Goal: Transaction & Acquisition: Purchase product/service

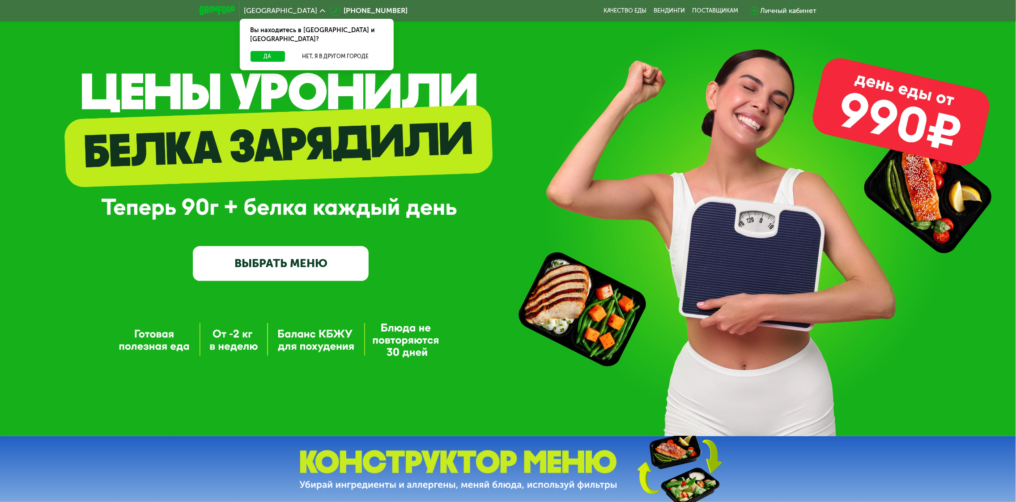
scroll to position [45, 0]
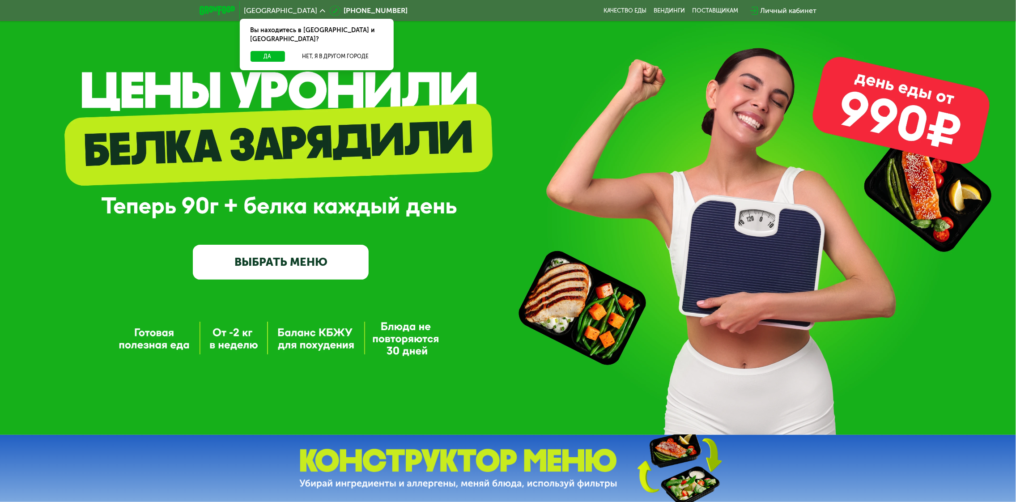
click at [325, 251] on link "ВЫБРАТЬ МЕНЮ" at bounding box center [281, 262] width 176 height 35
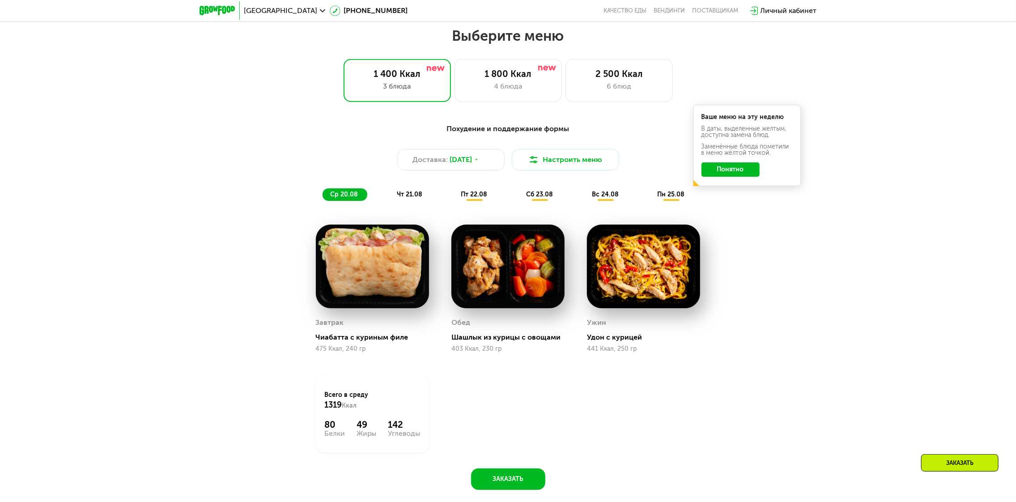
scroll to position [560, 0]
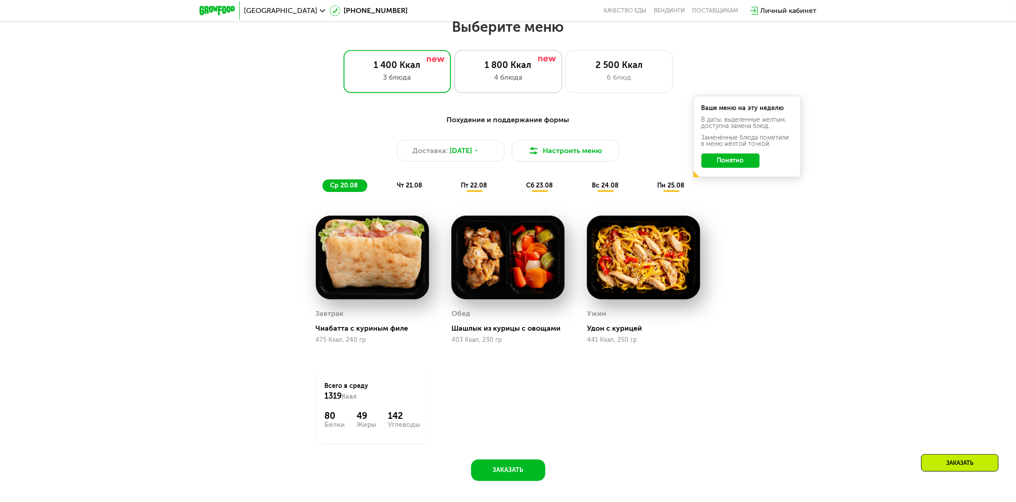
click at [509, 83] on div "4 блюда" at bounding box center [508, 77] width 89 height 11
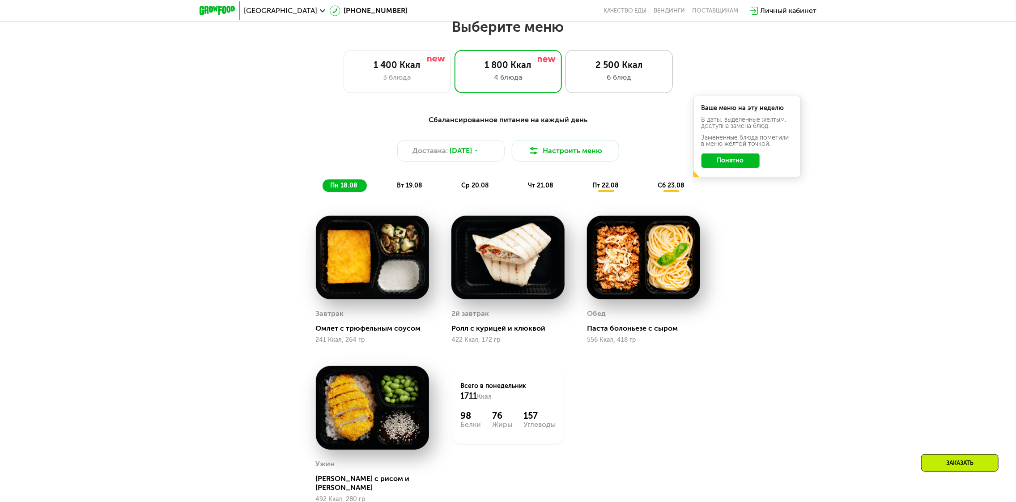
click at [598, 86] on div "2 500 Ккал 6 блюд" at bounding box center [618, 71] width 107 height 43
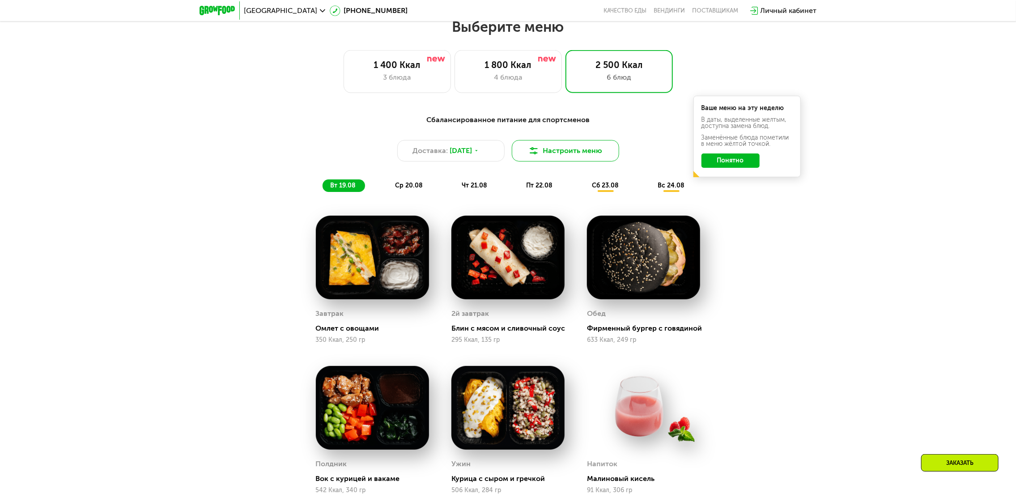
click at [557, 158] on button "Настроить меню" at bounding box center [565, 150] width 107 height 21
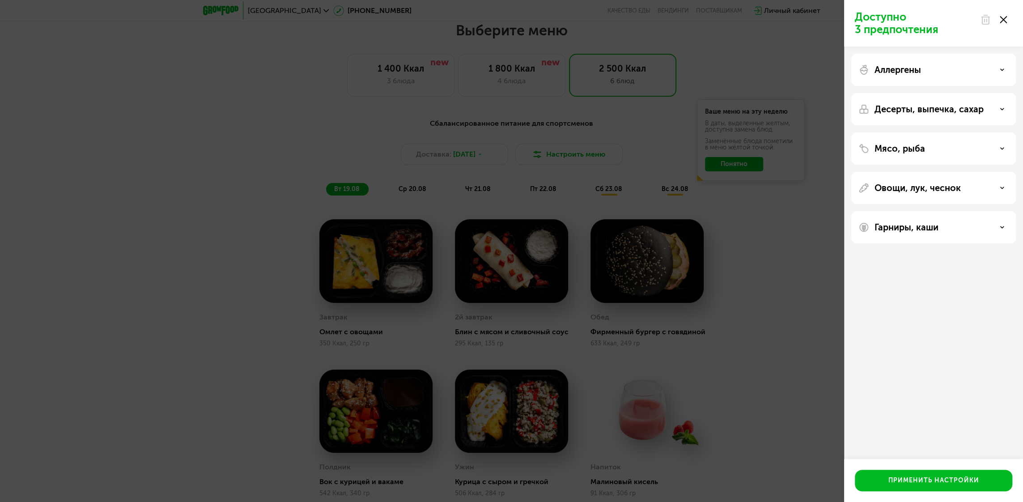
click at [547, 141] on div "Доступно 3 предпочтения Аллергены Десерты, выпечка, сахар Мясо, рыба Овощи, лук…" at bounding box center [511, 251] width 1023 height 502
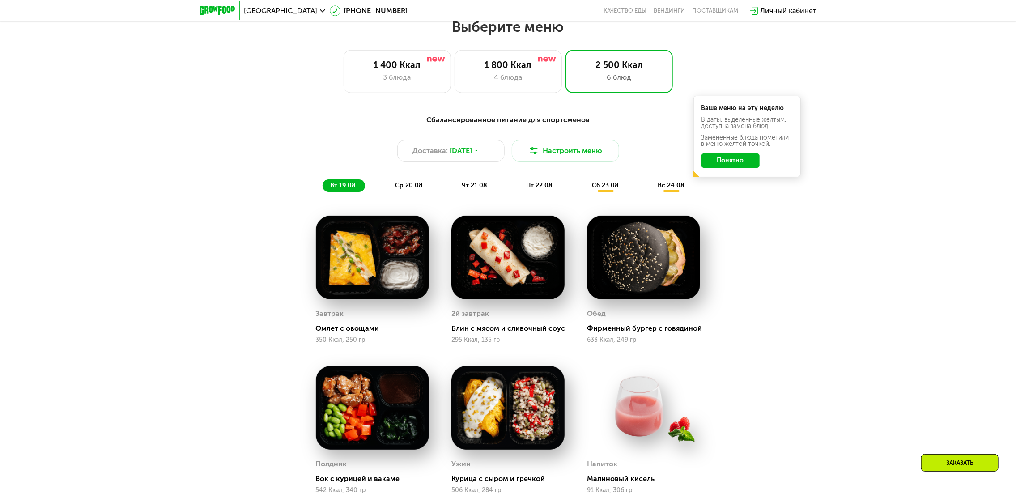
drag, startPoint x: 250, startPoint y: 206, endPoint x: 257, endPoint y: 208, distance: 7.6
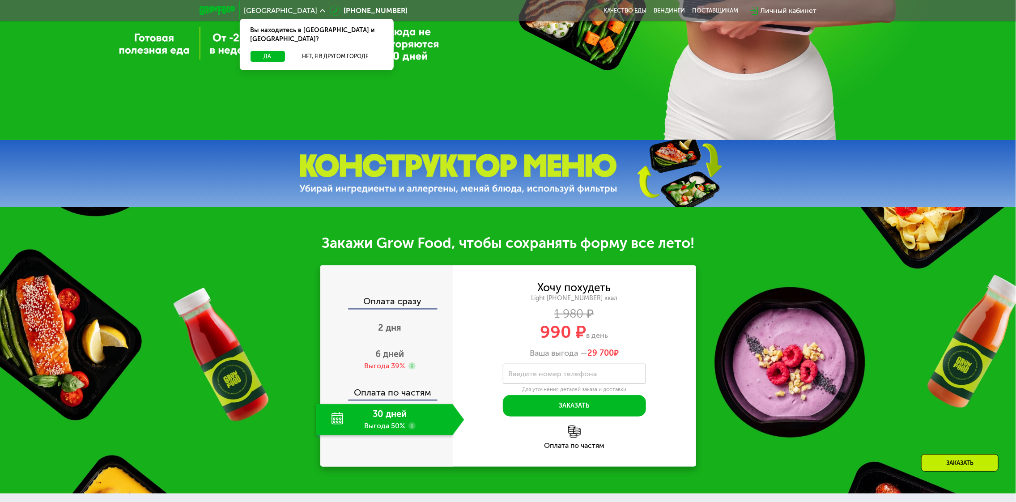
scroll to position [447, 0]
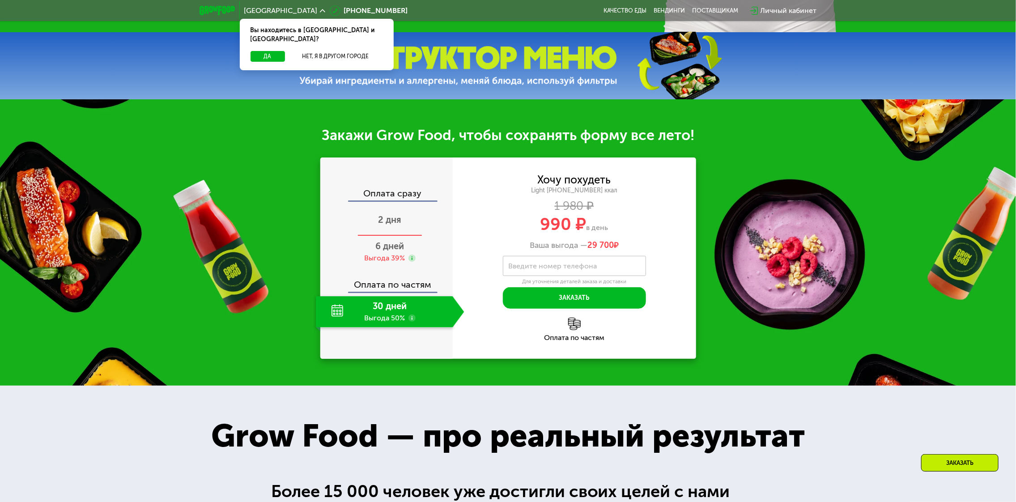
click at [400, 220] on span "2 дня" at bounding box center [389, 219] width 23 height 11
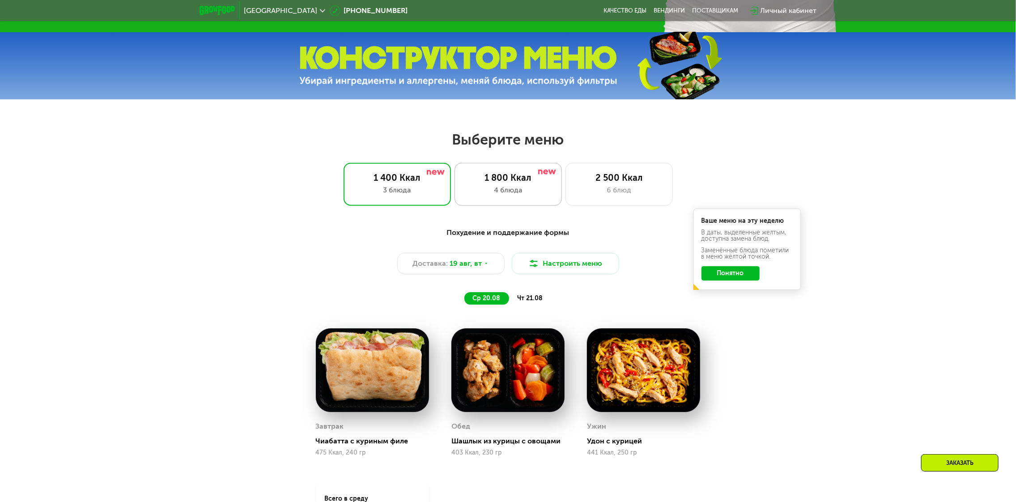
click at [530, 191] on div "4 блюда" at bounding box center [508, 190] width 89 height 11
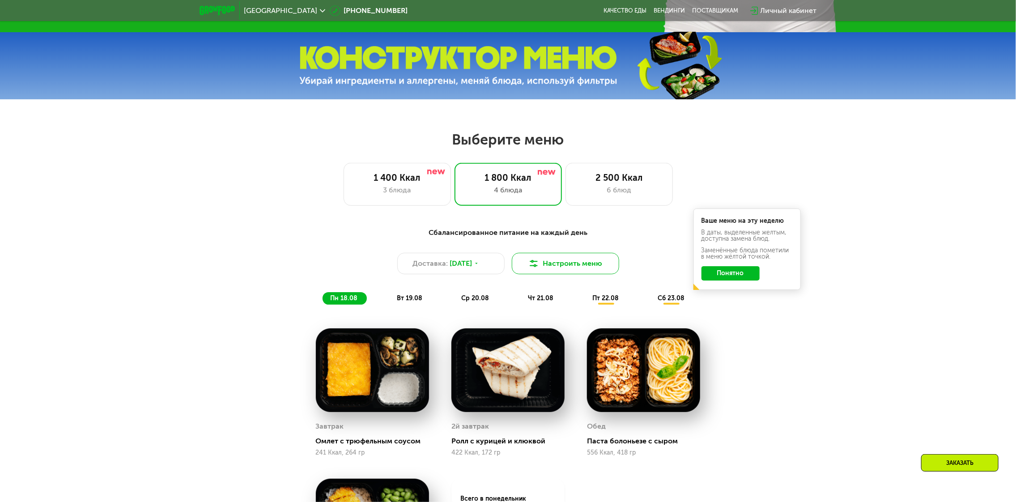
click at [570, 264] on button "Настроить меню" at bounding box center [565, 263] width 107 height 21
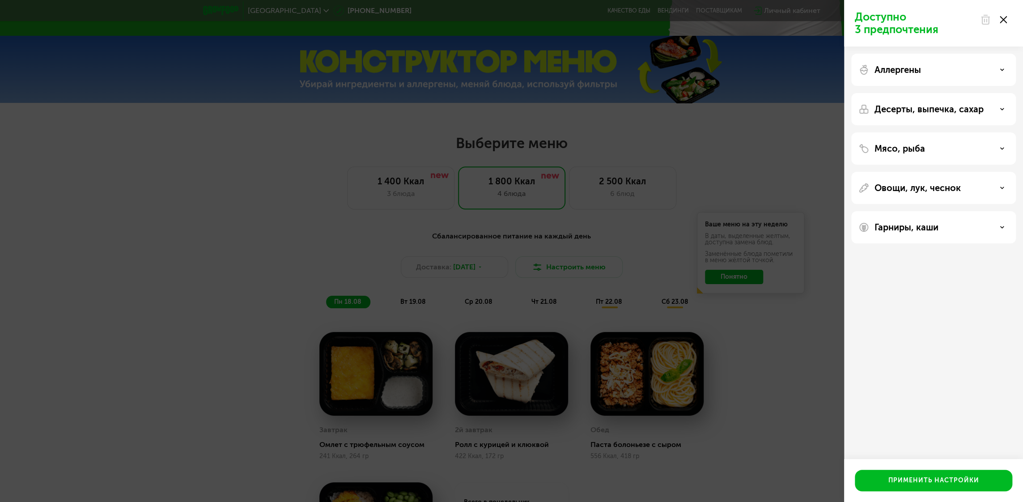
click at [935, 111] on p "Десерты, выпечка, сахар" at bounding box center [928, 109] width 109 height 11
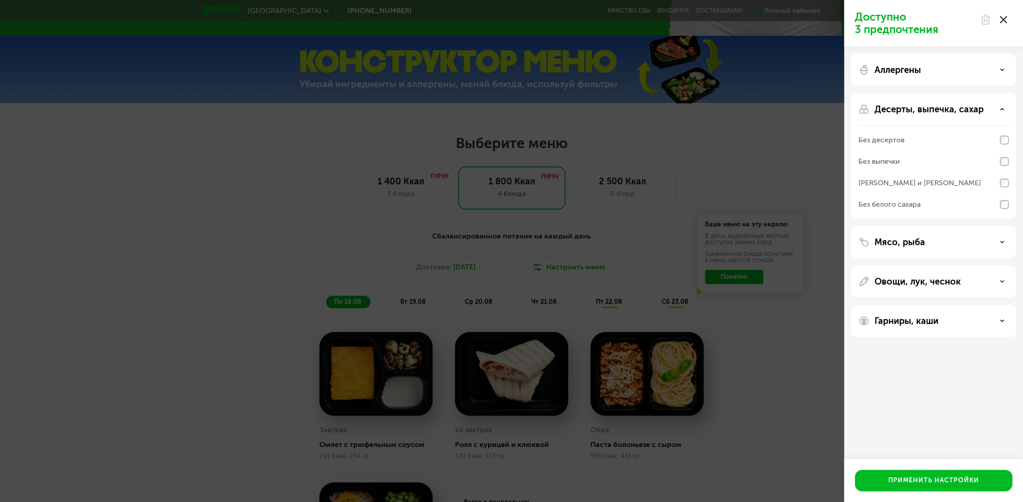
click at [926, 151] on div "Без десертов" at bounding box center [933, 161] width 150 height 21
click at [928, 135] on div "Без десертов" at bounding box center [933, 139] width 150 height 21
click at [928, 105] on p "Десерты, выпечка, сахар" at bounding box center [928, 109] width 109 height 11
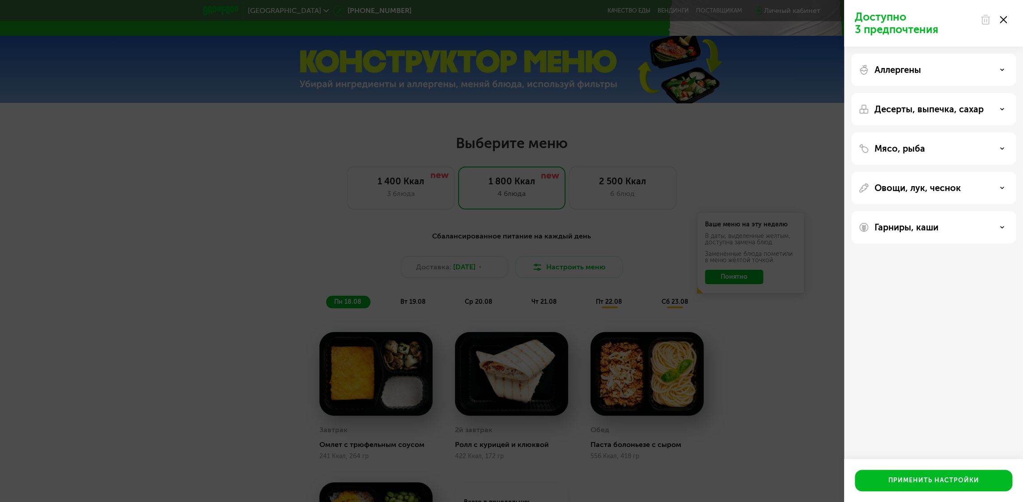
click at [924, 72] on div "Аллергены" at bounding box center [933, 69] width 150 height 11
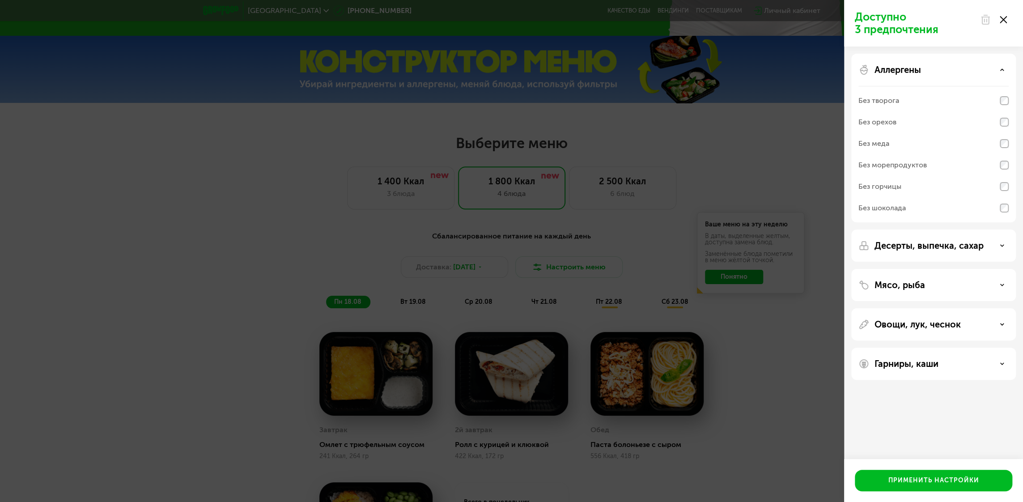
click at [924, 72] on div "Аллергены" at bounding box center [933, 69] width 150 height 11
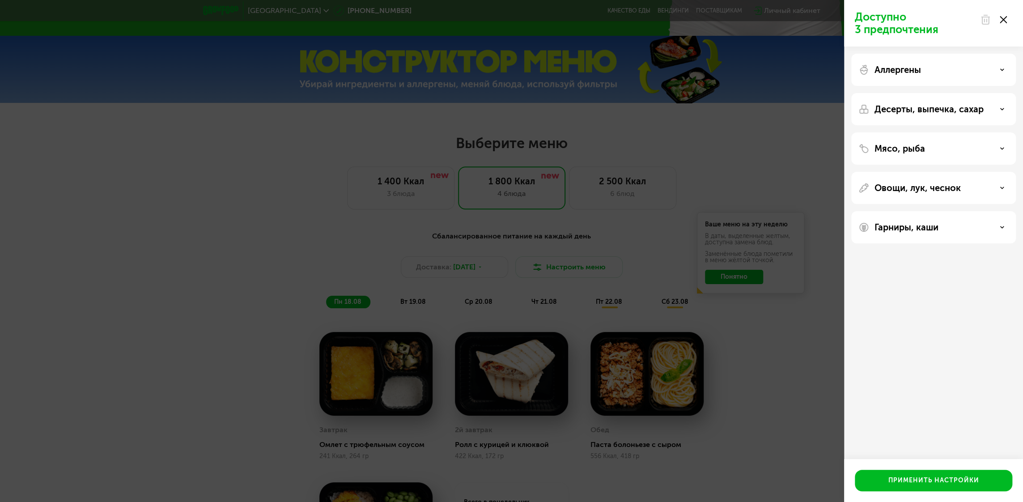
click at [1001, 18] on icon at bounding box center [1003, 19] width 7 height 7
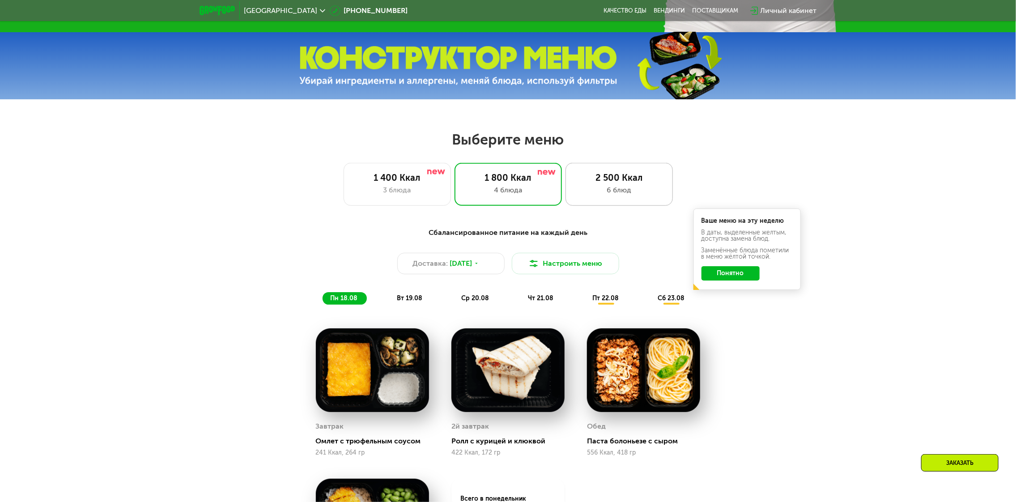
click at [655, 187] on div "2 500 Ккал 6 блюд" at bounding box center [618, 184] width 107 height 43
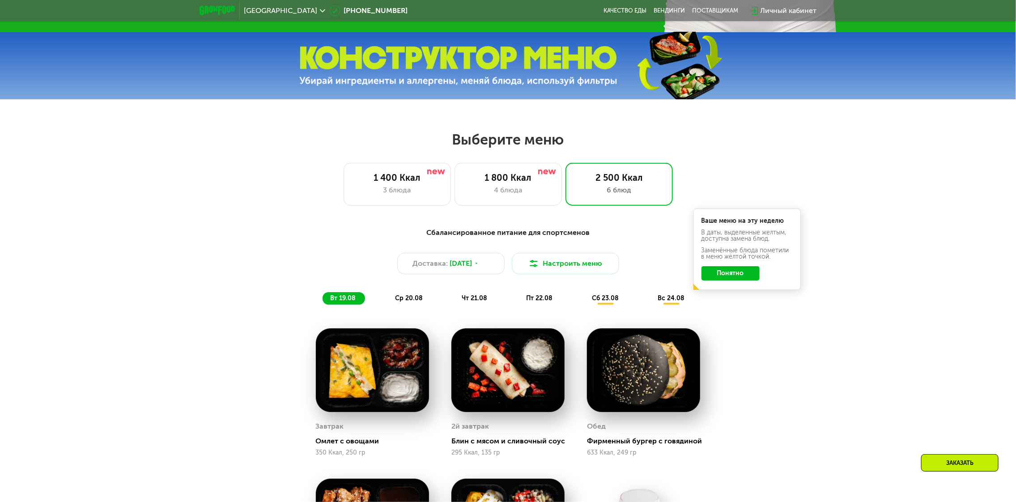
drag, startPoint x: 723, startPoint y: 290, endPoint x: 721, endPoint y: 279, distance: 11.9
click at [723, 290] on div "Ваше меню на эту неделю В даты, выделенные желтым, доступна замена блюд. Заменё…" at bounding box center [746, 248] width 107 height 81
click at [721, 277] on button "Понятно" at bounding box center [730, 273] width 58 height 14
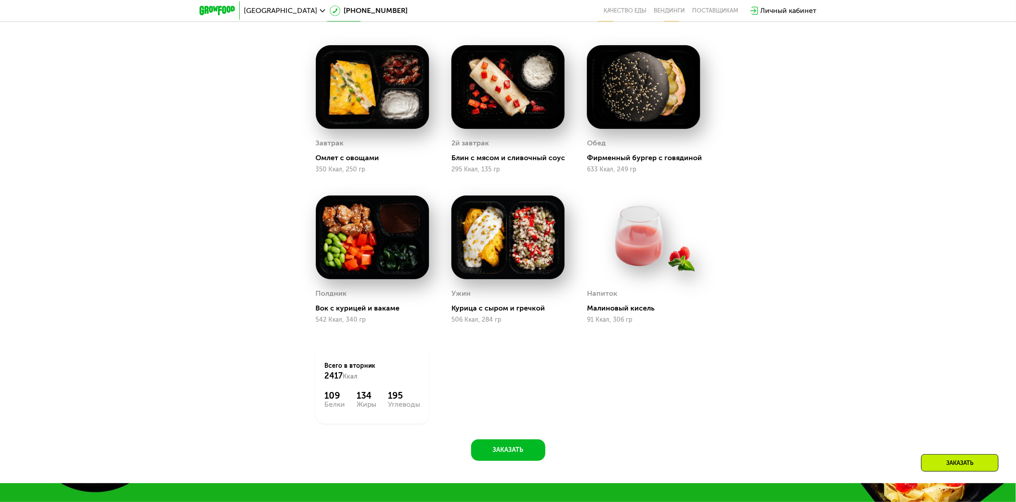
scroll to position [537, 0]
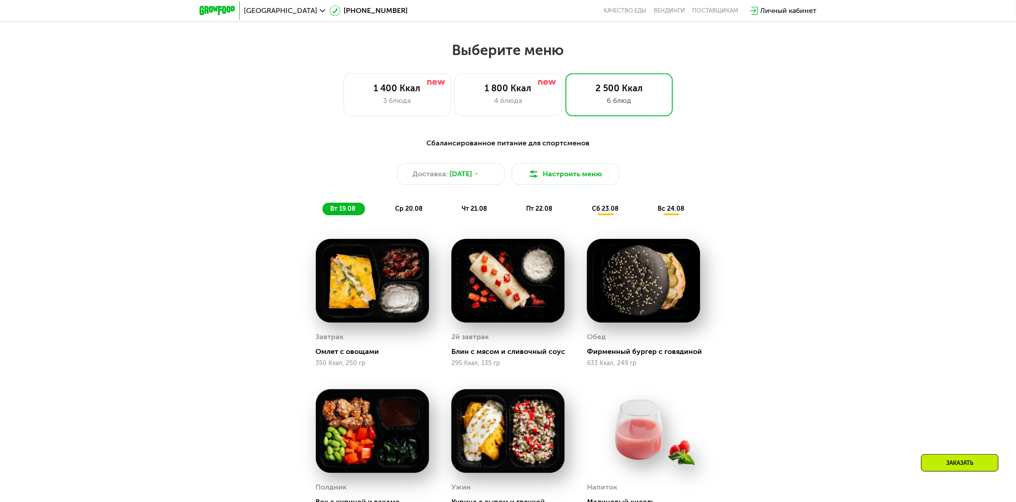
click at [410, 204] on div "Сбалансированное питание для спортсменов Доставка: 18 авг, пн Настроить меню вт…" at bounding box center [508, 176] width 530 height 77
click at [454, 207] on div "ср 20.08" at bounding box center [475, 209] width 42 height 13
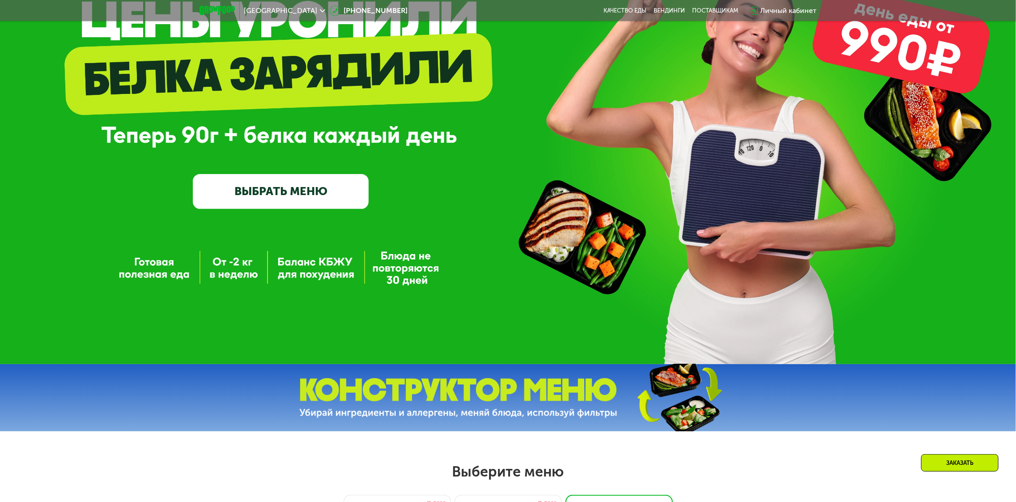
scroll to position [0, 0]
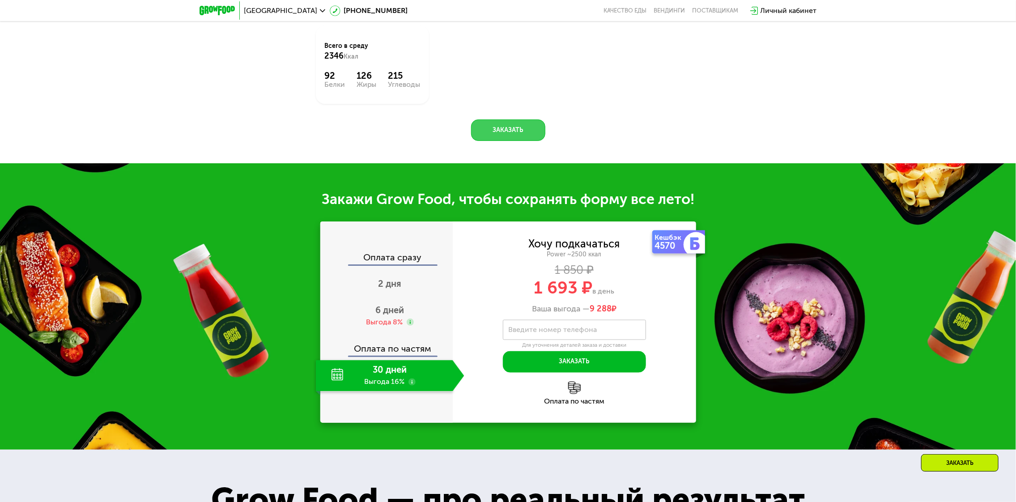
click at [517, 141] on button "Заказать" at bounding box center [508, 129] width 74 height 21
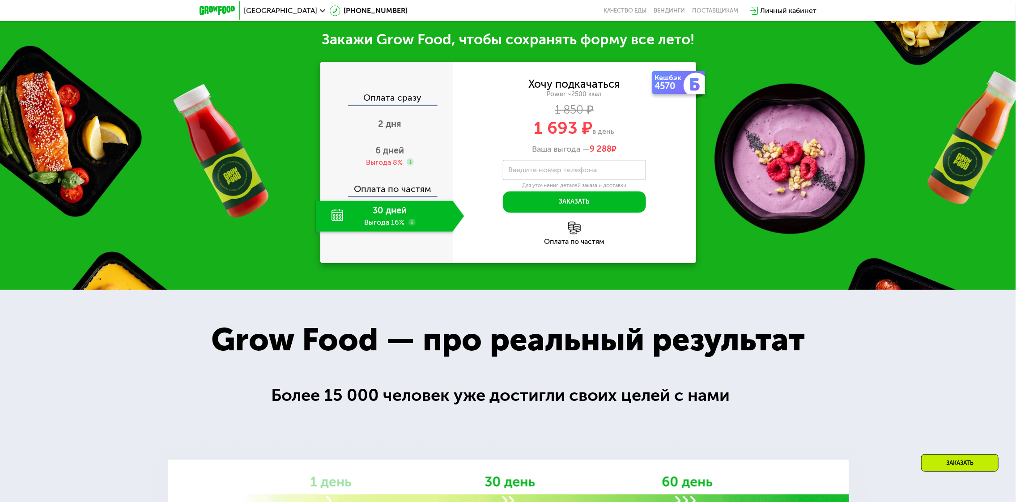
scroll to position [1217, 0]
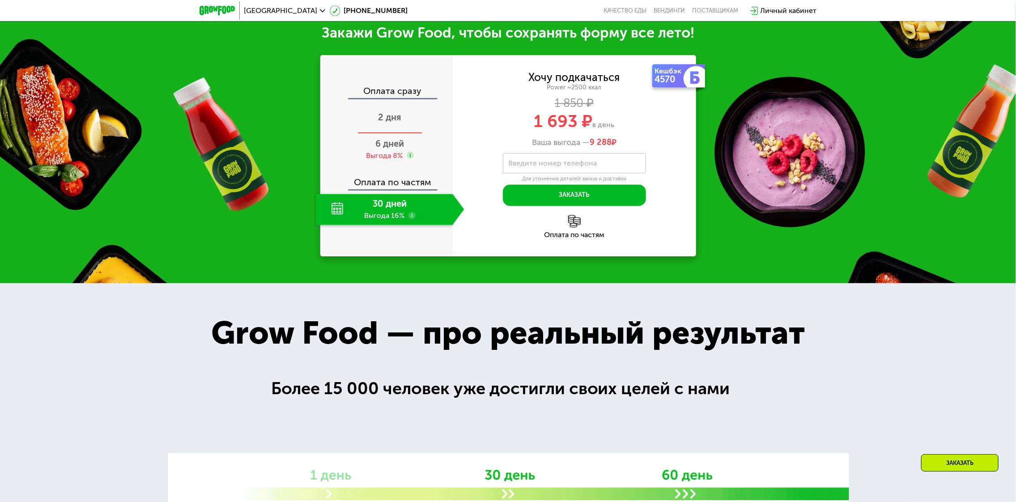
click at [395, 129] on div "2 дня" at bounding box center [390, 117] width 148 height 31
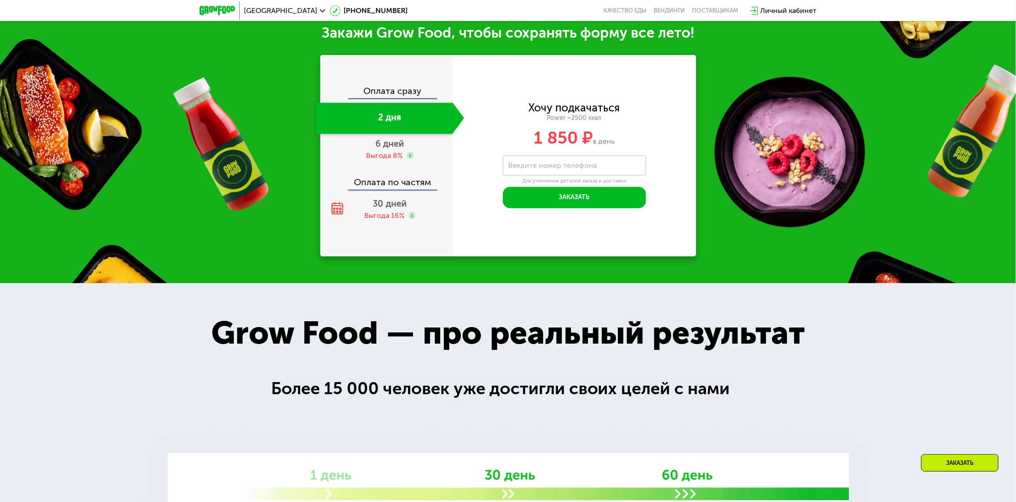
click at [392, 97] on div "Оплата сразу" at bounding box center [386, 92] width 131 height 12
click at [391, 152] on div "6 дней Выгода 8%" at bounding box center [390, 149] width 148 height 31
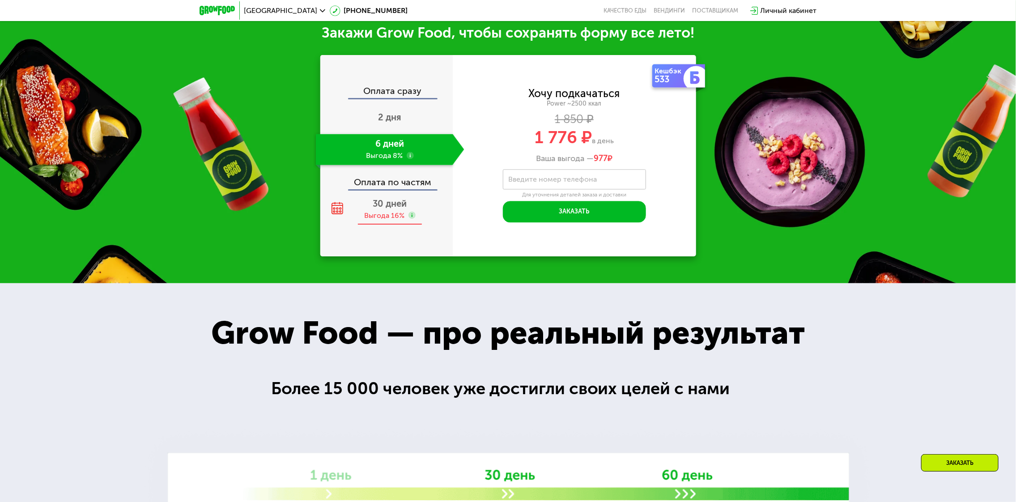
click at [395, 220] on div "Выгода 16%" at bounding box center [385, 216] width 40 height 10
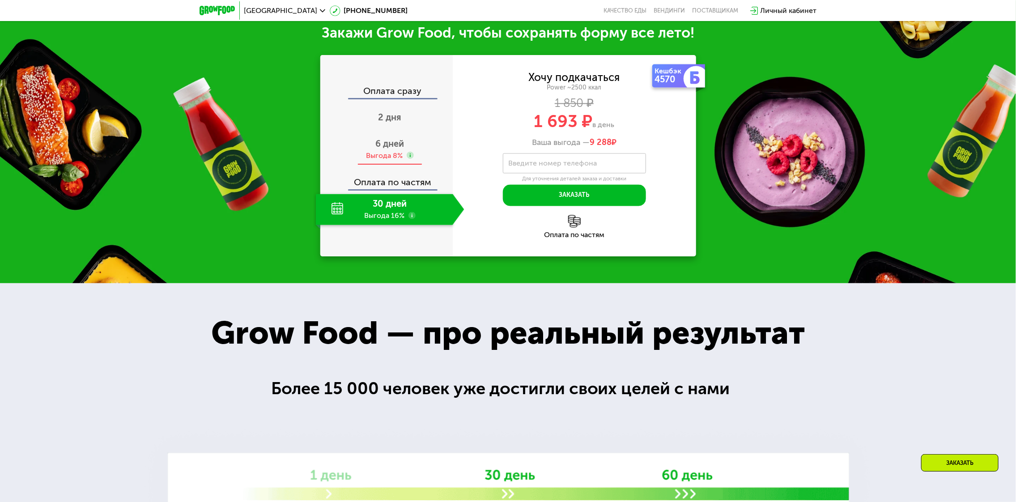
click at [390, 155] on div "Выгода 8%" at bounding box center [384, 156] width 37 height 10
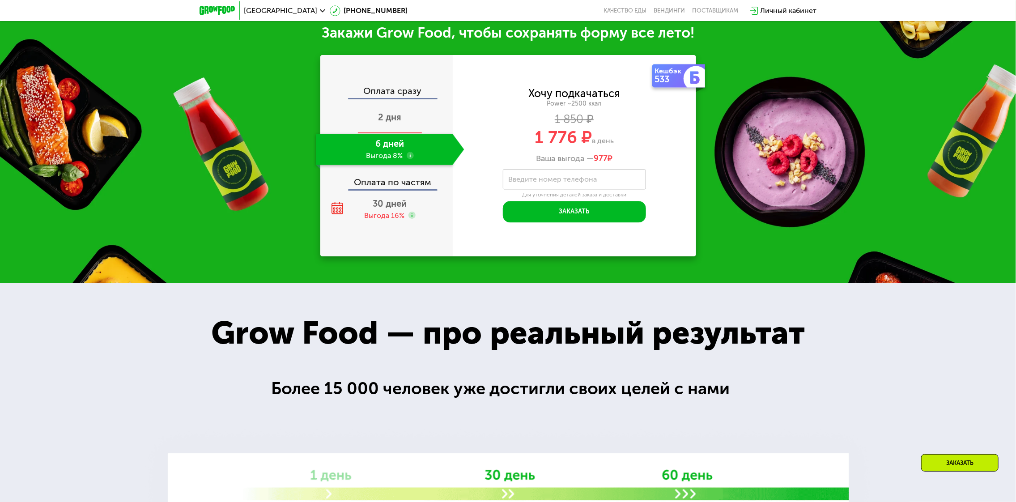
click at [392, 120] on span "2 дня" at bounding box center [389, 117] width 23 height 11
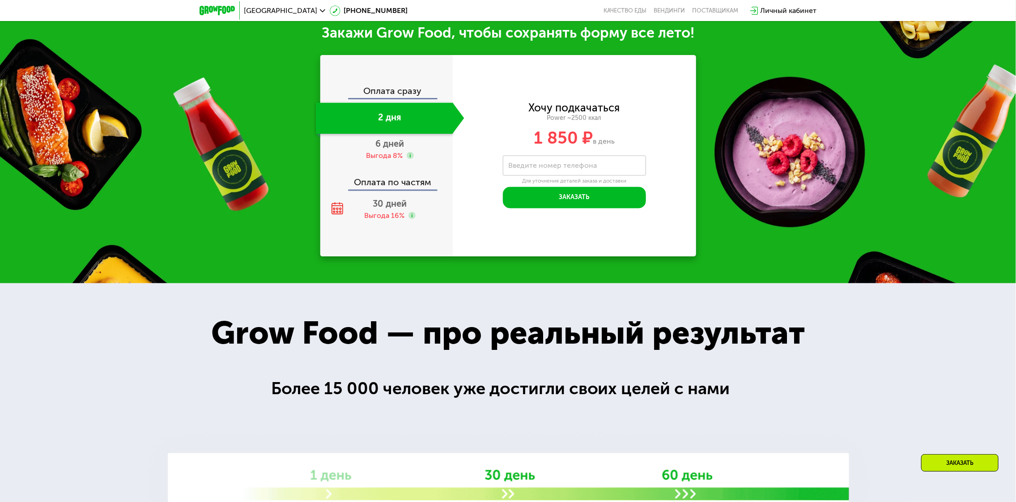
click at [390, 189] on div "Оплата по частям" at bounding box center [386, 179] width 131 height 21
click at [386, 215] on div "Выгода 16%" at bounding box center [385, 216] width 40 height 10
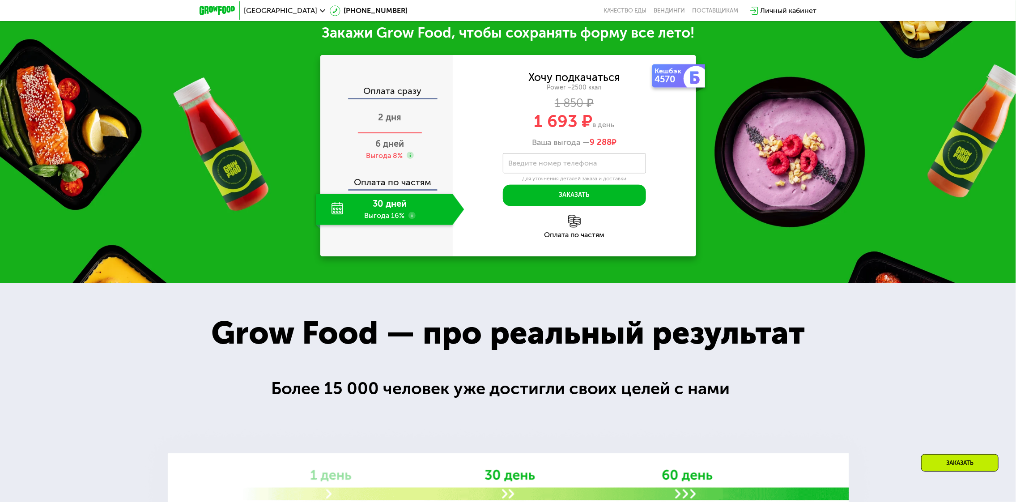
click at [393, 118] on span "2 дня" at bounding box center [389, 117] width 23 height 11
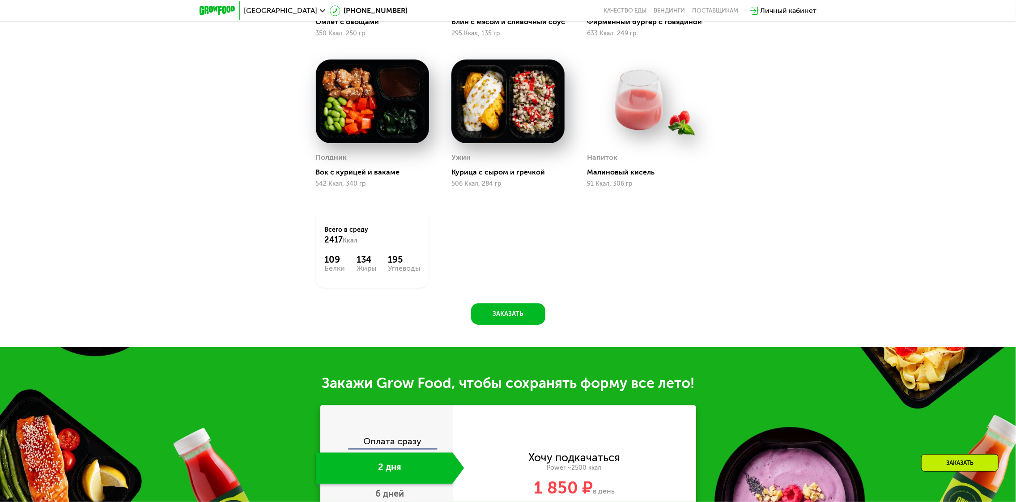
scroll to position [590, 0]
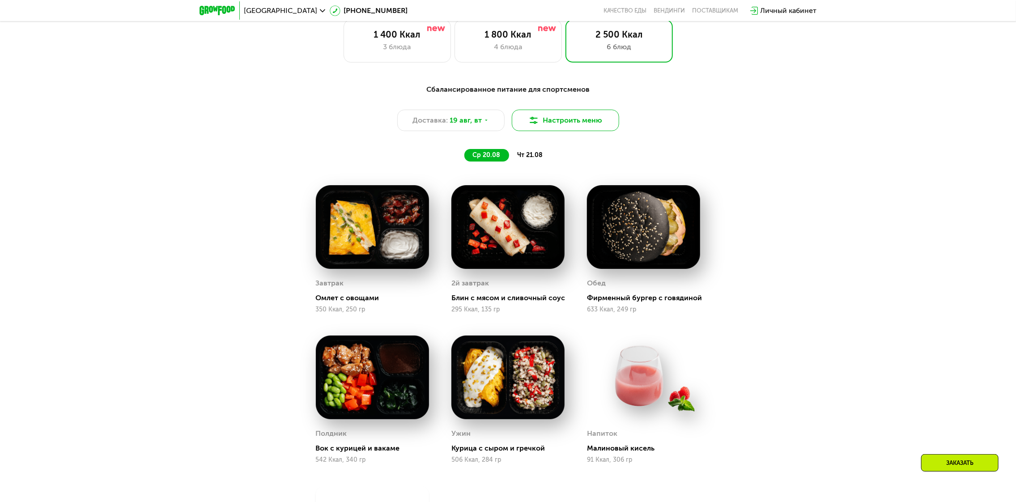
click at [539, 126] on img at bounding box center [533, 120] width 11 height 11
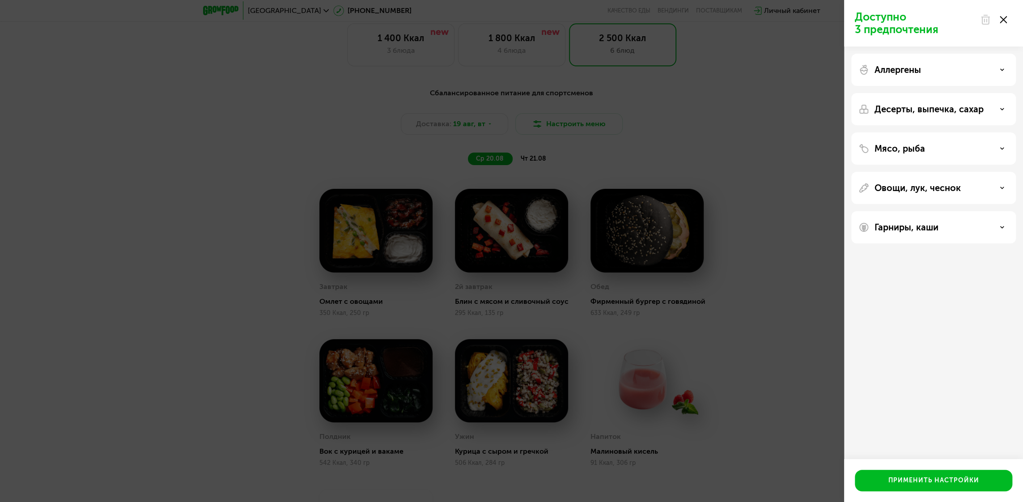
click at [539, 127] on div "Доступно 3 предпочтения Аллергены Десерты, выпечка, сахар Мясо, рыба Овощи, лук…" at bounding box center [511, 251] width 1023 height 502
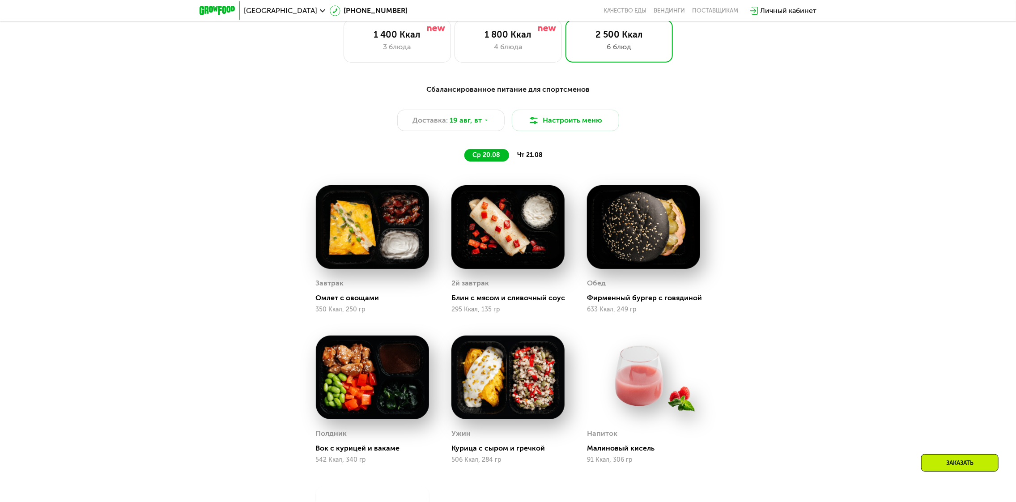
click at [521, 152] on div "чт 21.08" at bounding box center [530, 155] width 42 height 13
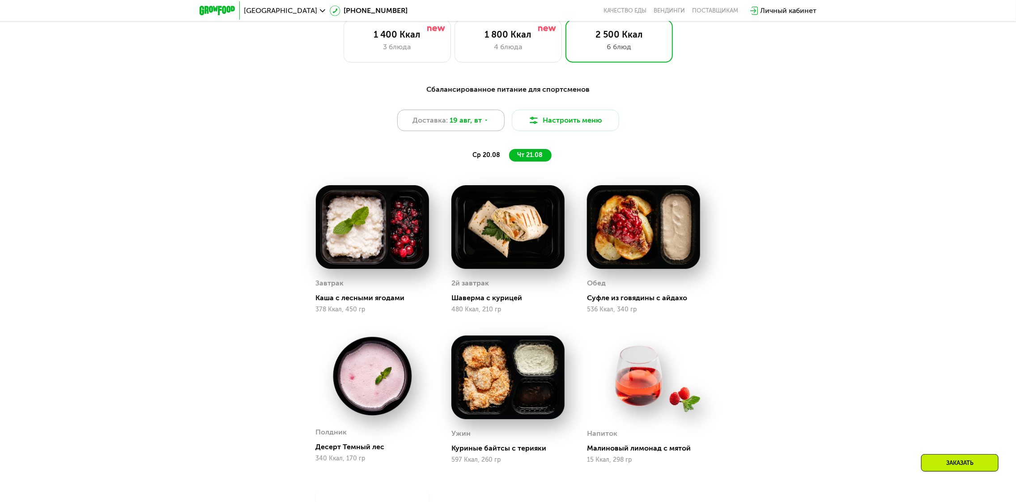
click at [464, 116] on div "Доставка: 19 авг, вт" at bounding box center [450, 120] width 107 height 21
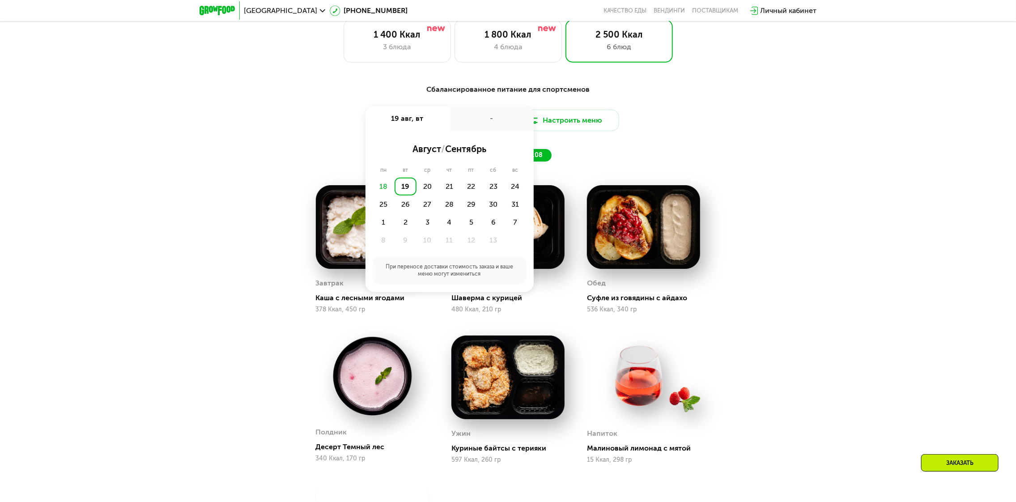
click at [406, 189] on div "19" at bounding box center [405, 187] width 22 height 18
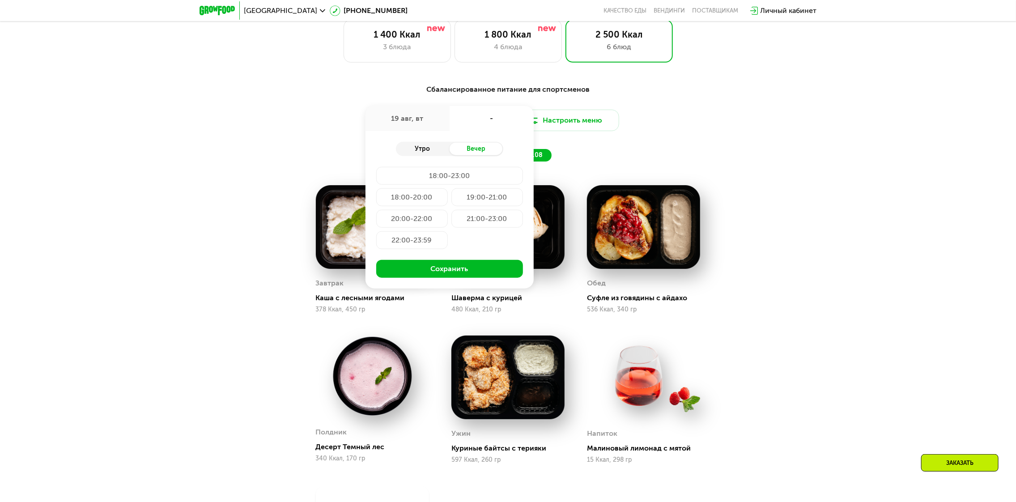
drag, startPoint x: 432, startPoint y: 154, endPoint x: 440, endPoint y: 157, distance: 8.6
click at [432, 155] on div "Утро" at bounding box center [423, 149] width 54 height 13
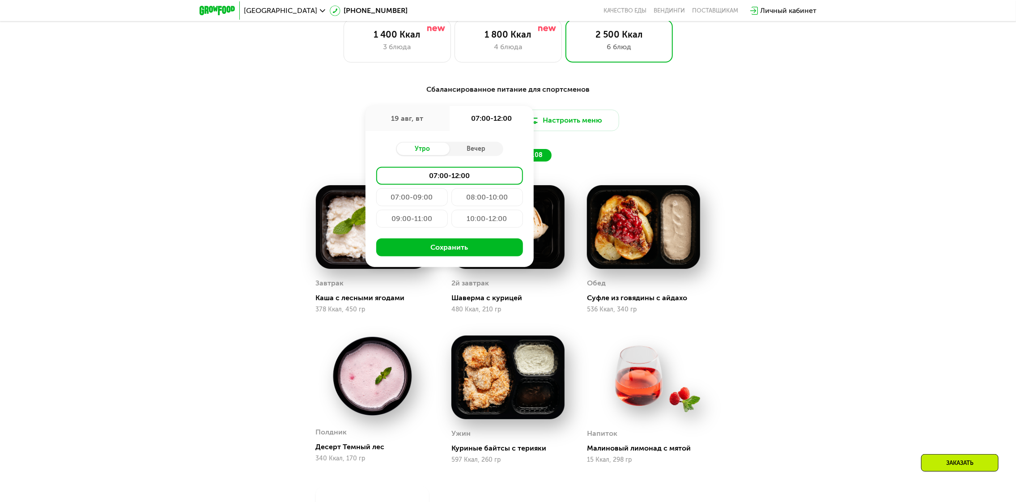
click at [448, 210] on div "08:00-10:00" at bounding box center [412, 219] width 72 height 18
click at [451, 224] on div "09:00-11:00" at bounding box center [487, 219] width 72 height 18
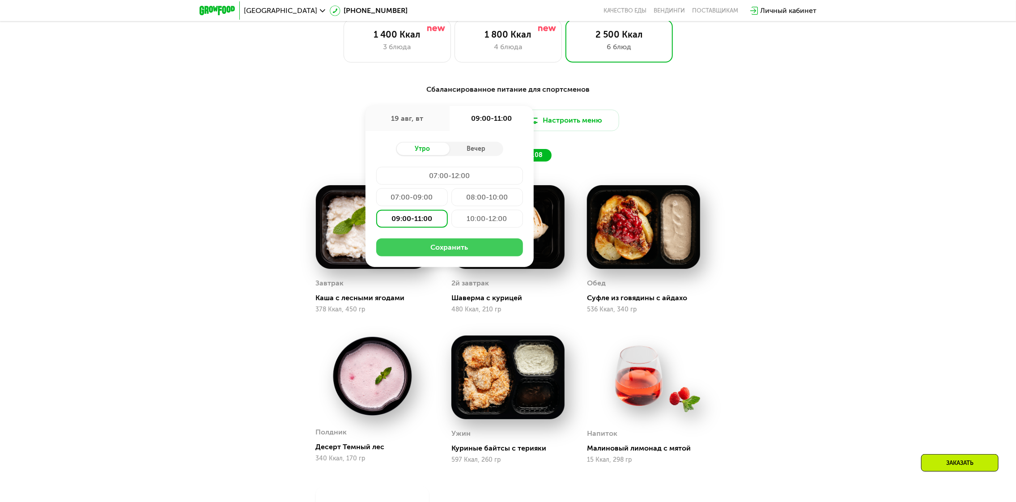
click at [445, 250] on button "Сохранить" at bounding box center [449, 247] width 147 height 18
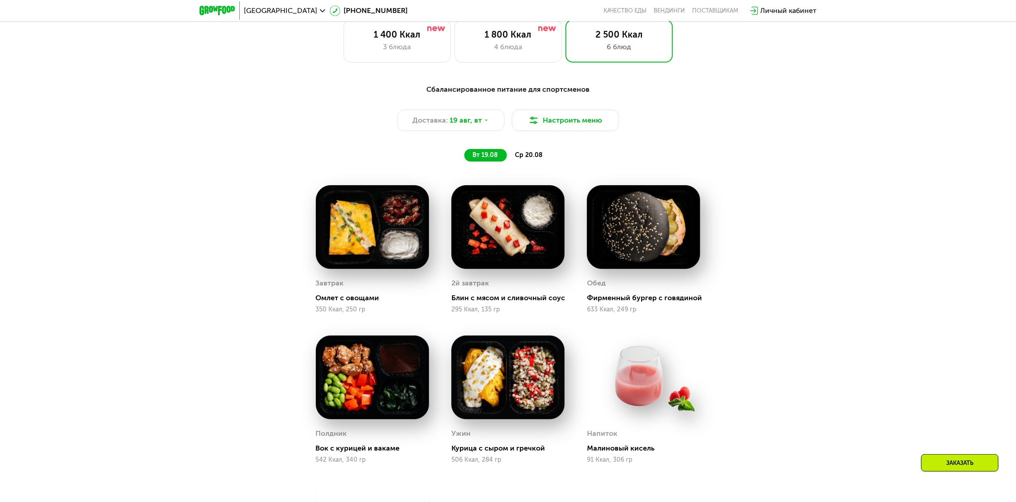
click at [520, 161] on div "ср 20.08" at bounding box center [529, 155] width 45 height 13
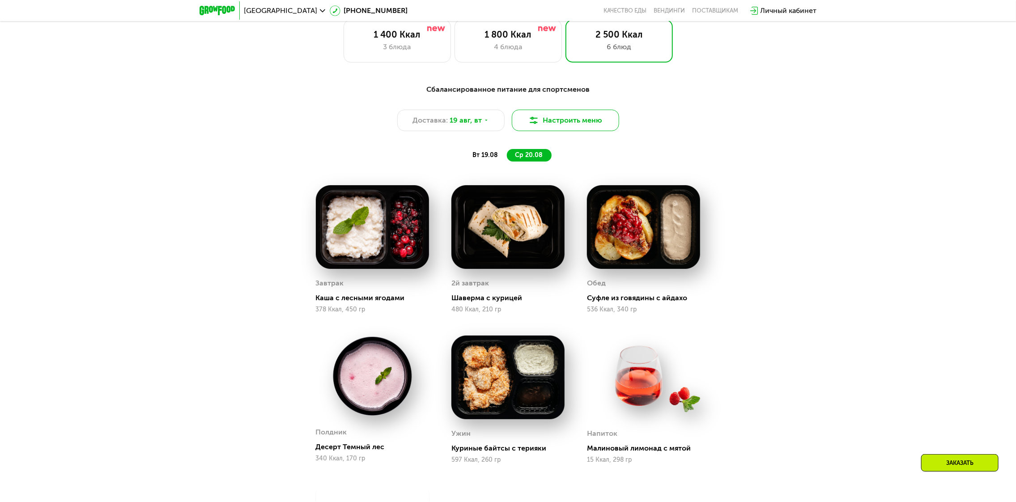
click at [546, 127] on button "Настроить меню" at bounding box center [565, 120] width 107 height 21
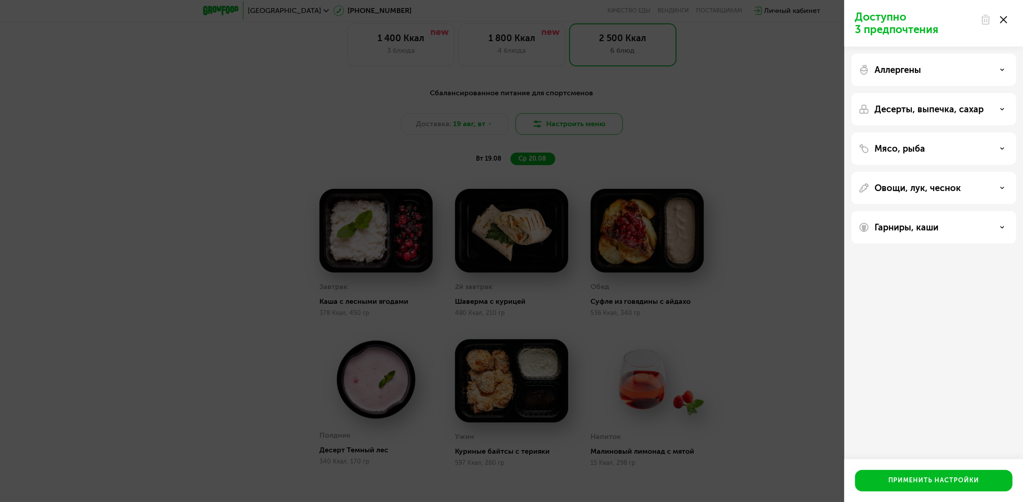
click at [546, 127] on div "Доступно 3 предпочтения Аллергены Десерты, выпечка, сахар Мясо, рыба Овощи, лук…" at bounding box center [511, 251] width 1023 height 502
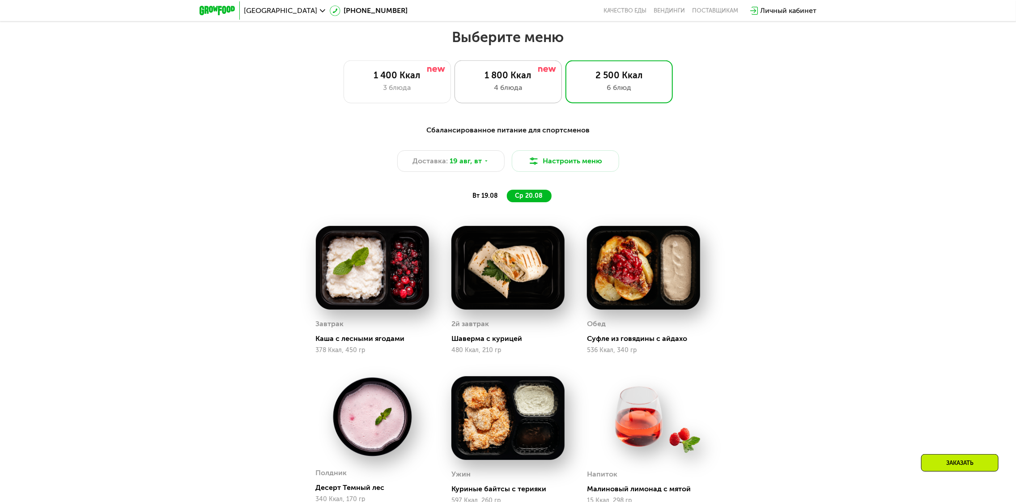
scroll to position [546, 0]
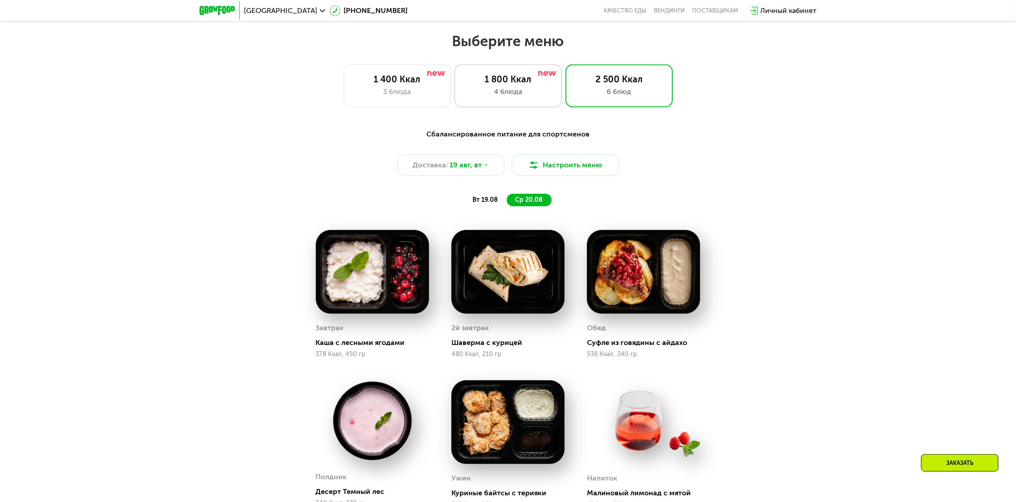
click at [537, 85] on div "1 800 Ккал" at bounding box center [508, 79] width 89 height 11
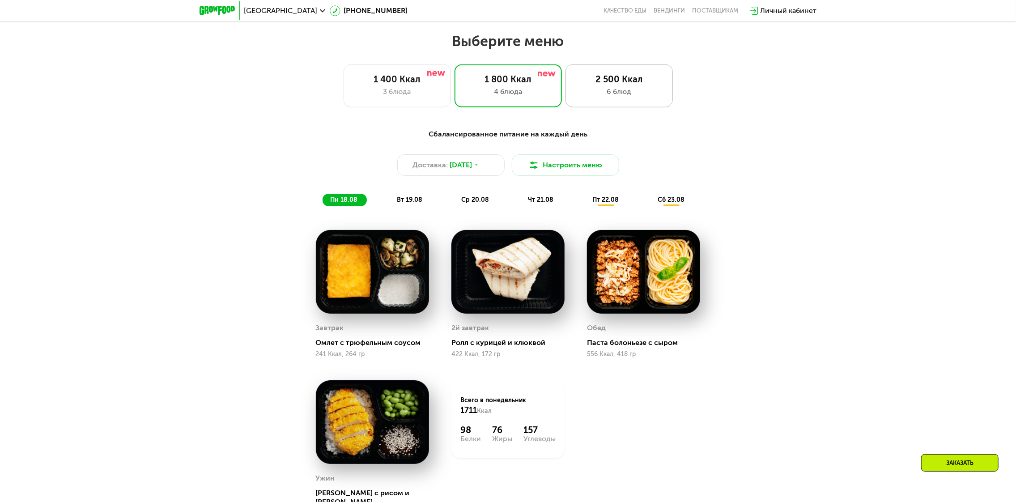
click at [610, 84] on div "2 500 Ккал" at bounding box center [619, 79] width 89 height 11
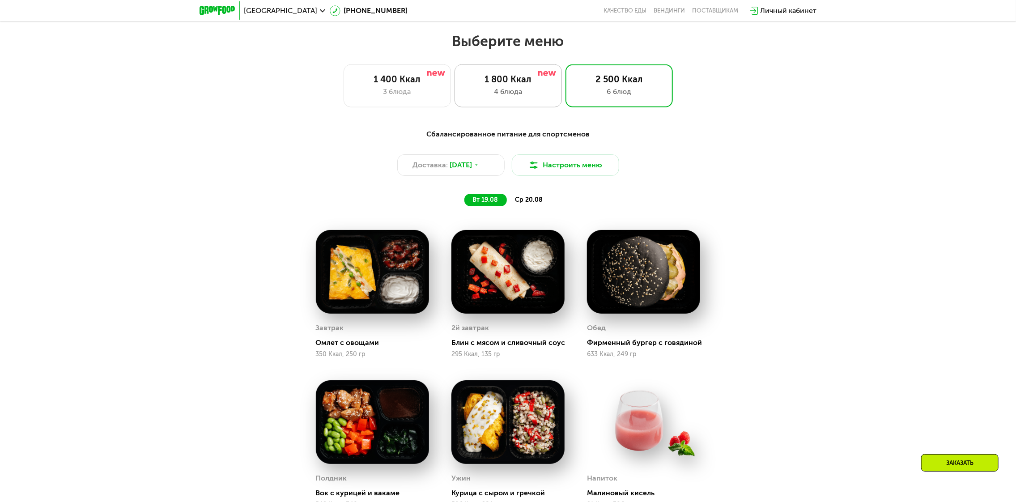
click at [537, 81] on div "1 800 Ккал" at bounding box center [508, 79] width 89 height 11
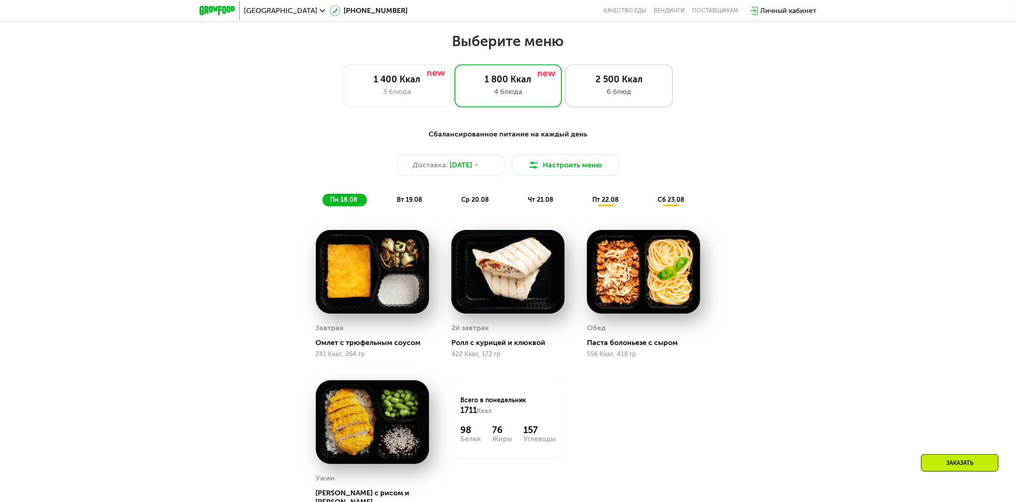
click at [609, 84] on div "2 500 Ккал" at bounding box center [619, 79] width 89 height 11
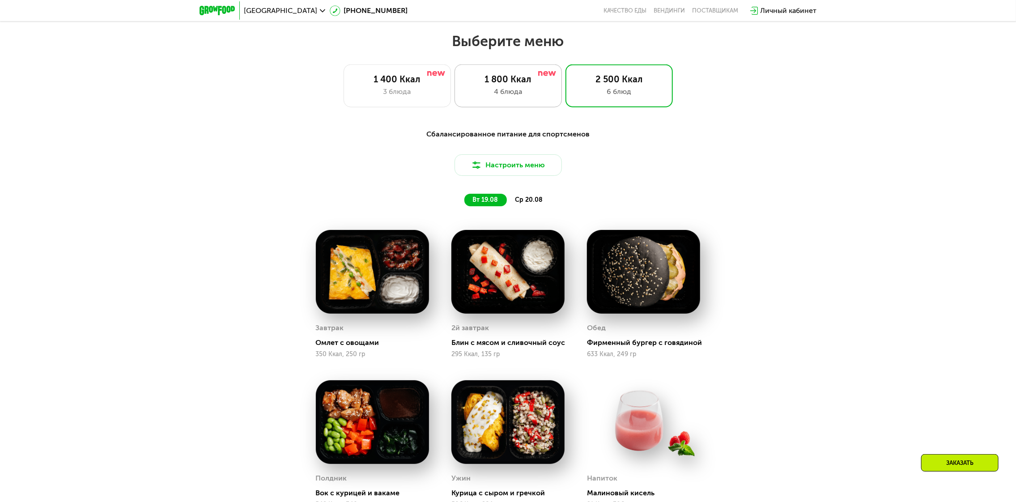
click at [521, 81] on div "1 800 Ккал" at bounding box center [508, 79] width 89 height 11
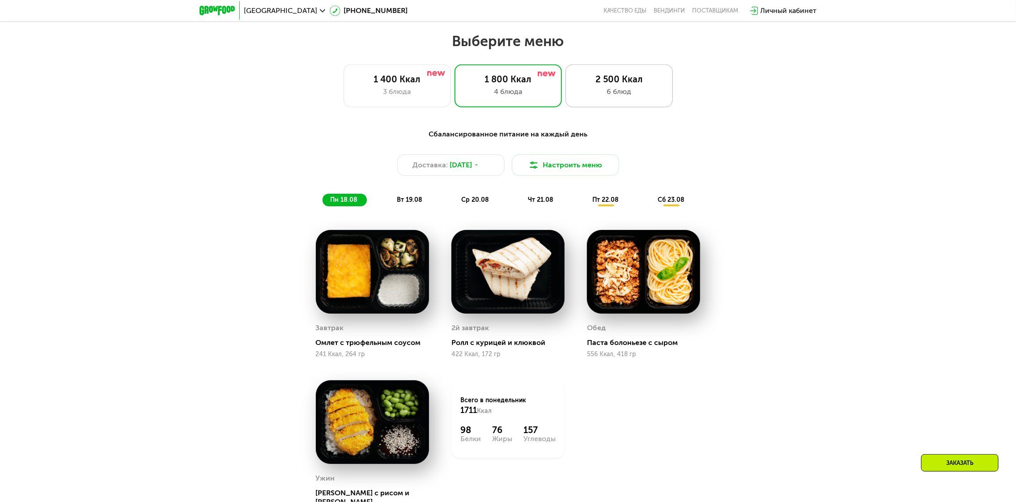
click at [614, 83] on div "2 500 Ккал" at bounding box center [619, 79] width 89 height 11
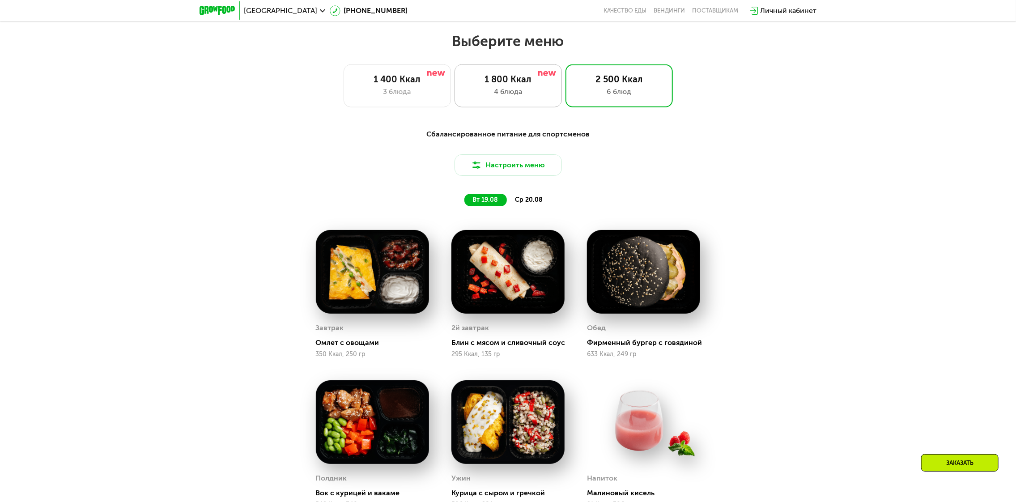
click at [565, 81] on div "1 800 Ккал 4 блюда" at bounding box center [618, 85] width 107 height 43
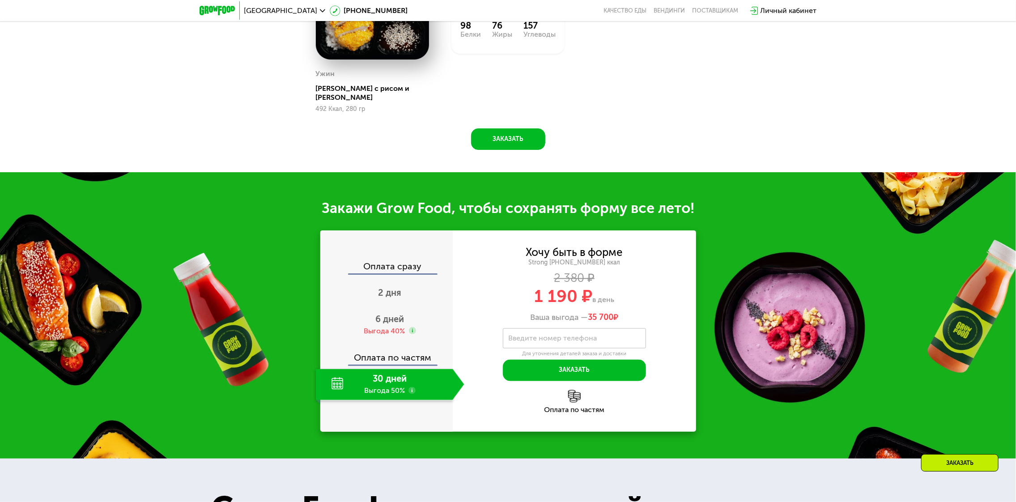
scroll to position [1038, 0]
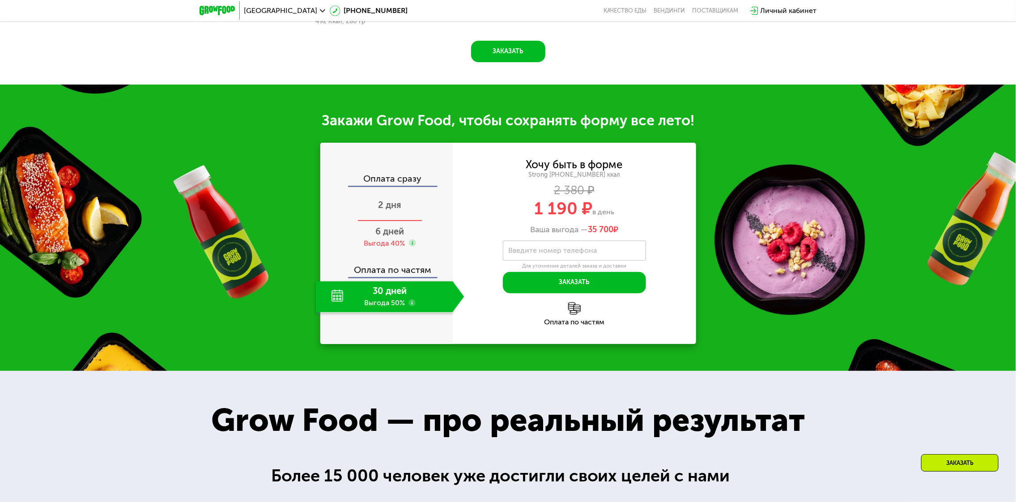
click at [403, 210] on div "2 дня" at bounding box center [390, 205] width 148 height 31
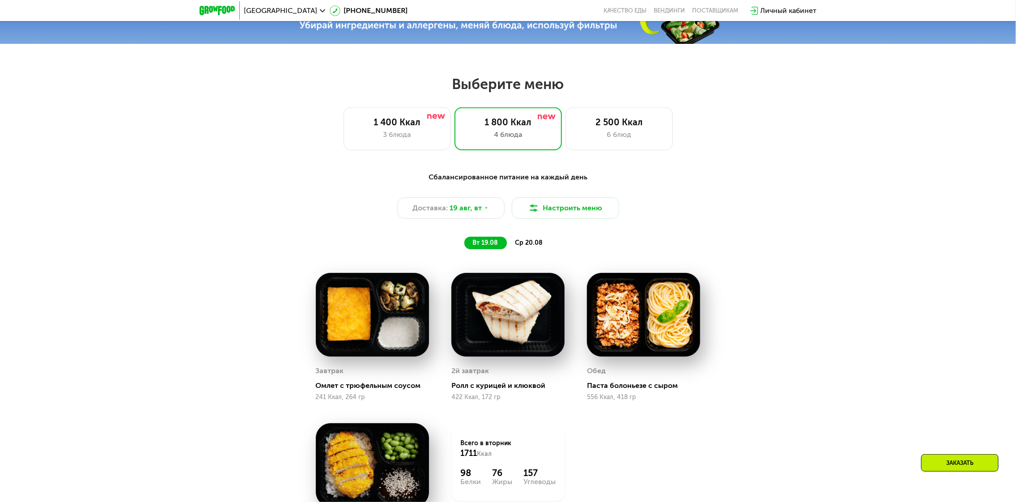
scroll to position [501, 0]
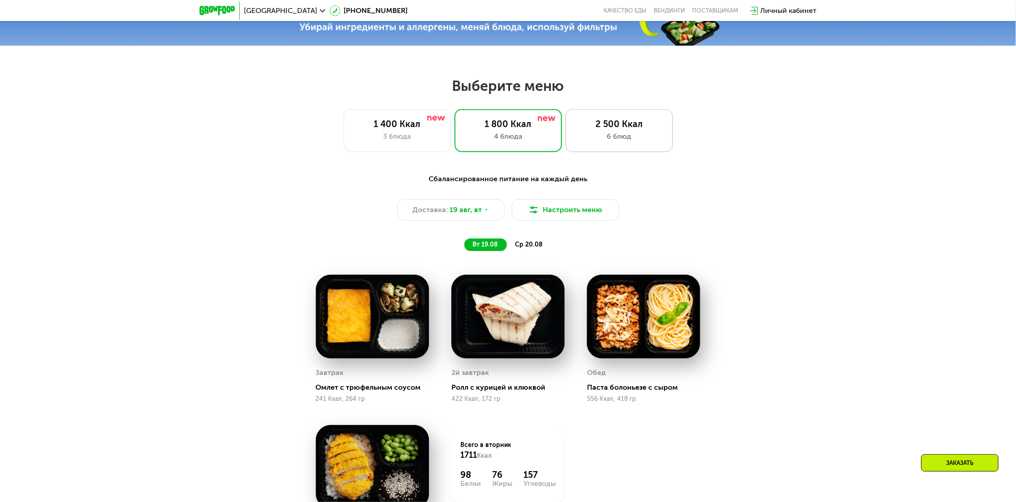
click at [627, 119] on div "2 500 Ккал 6 блюд" at bounding box center [618, 130] width 107 height 43
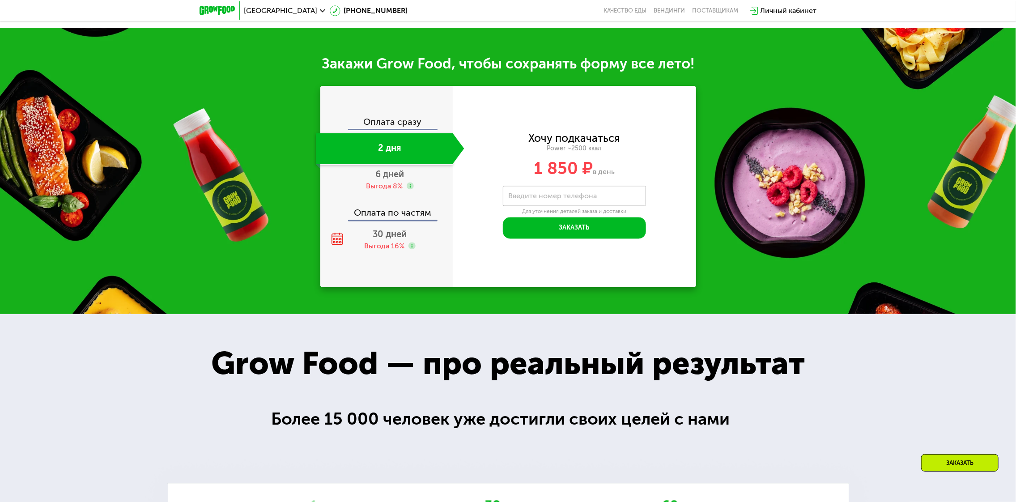
scroll to position [1217, 0]
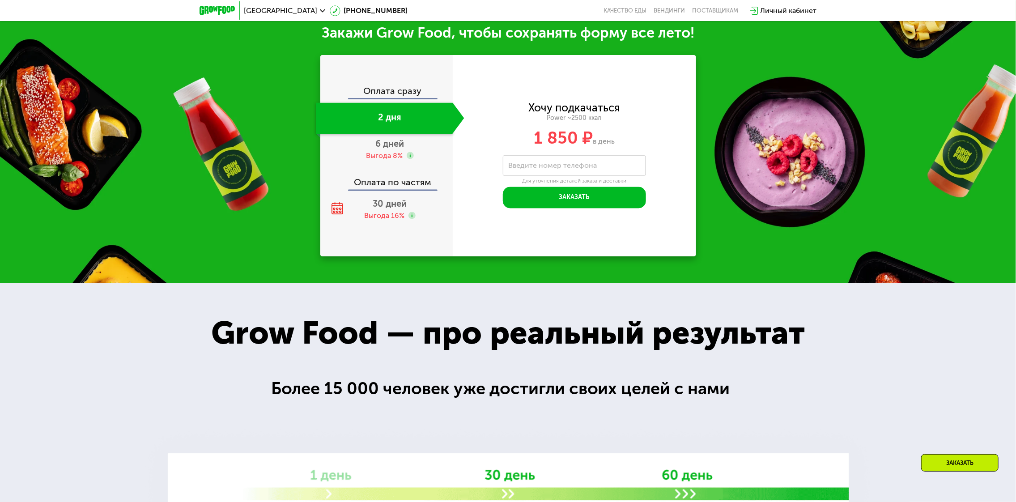
click at [391, 128] on div "2 дня" at bounding box center [384, 117] width 137 height 31
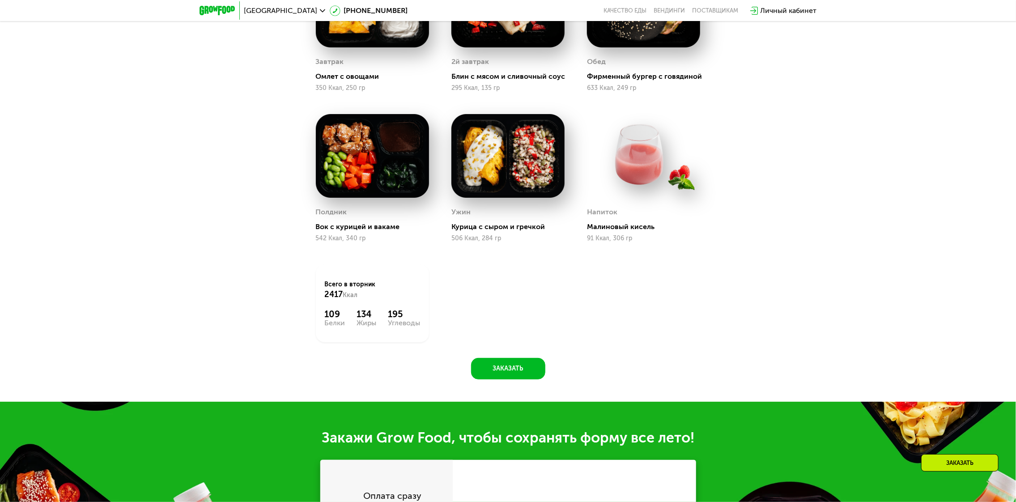
scroll to position [546, 0]
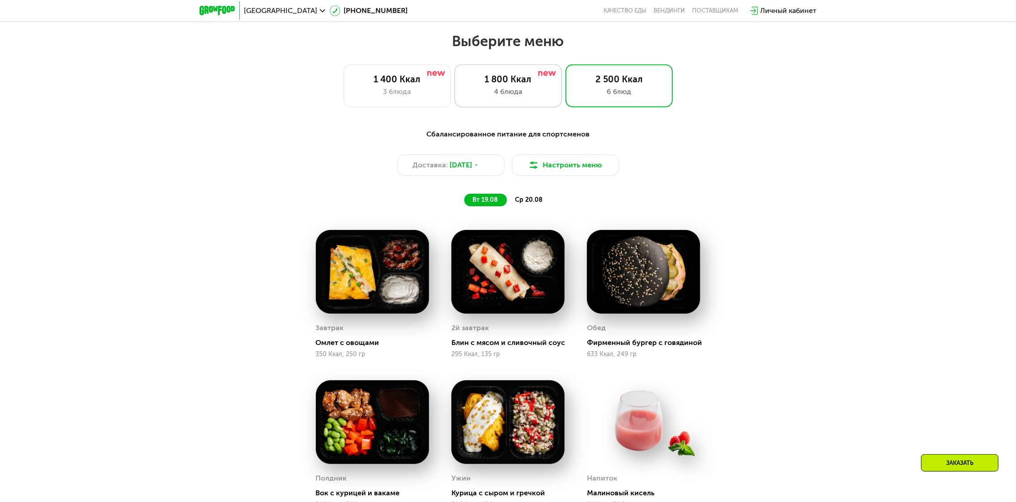
click at [533, 76] on div "1 800 Ккал" at bounding box center [508, 79] width 89 height 11
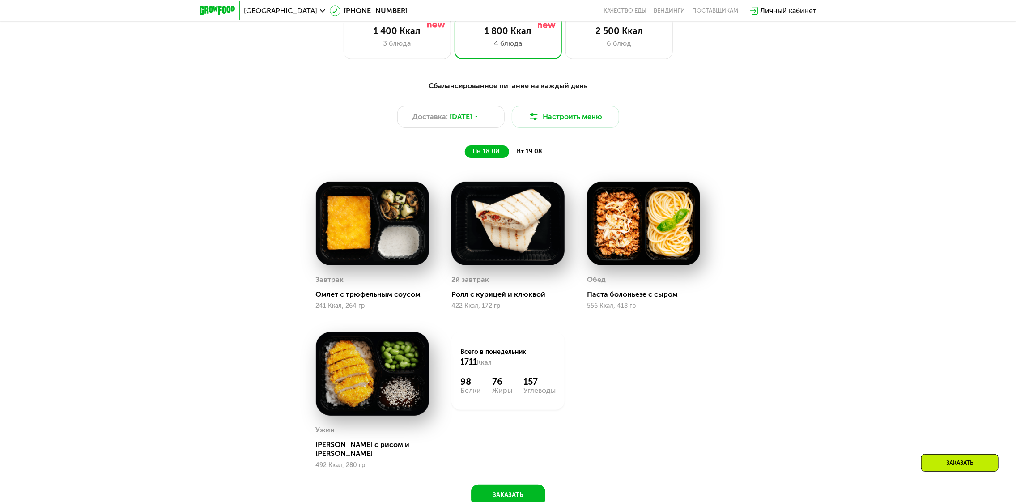
scroll to position [590, 0]
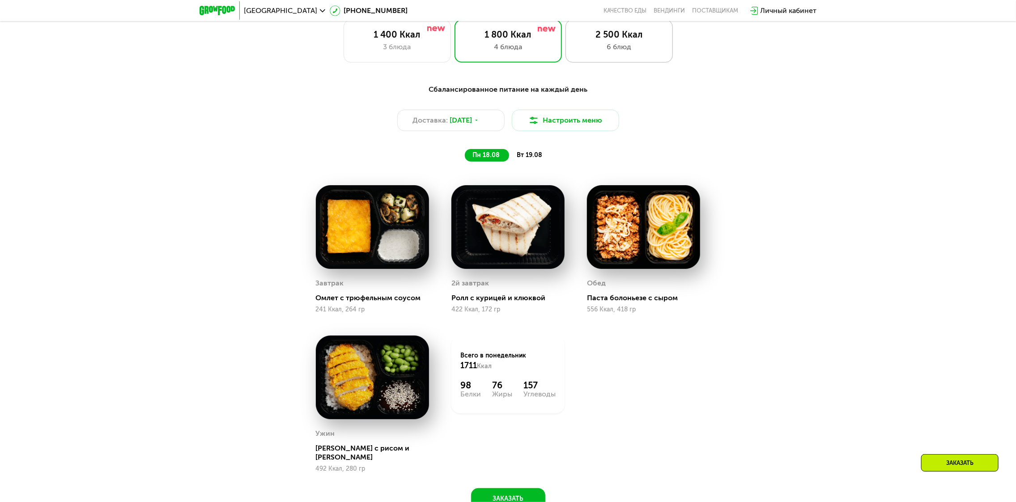
click at [616, 52] on div "6 блюд" at bounding box center [619, 47] width 89 height 11
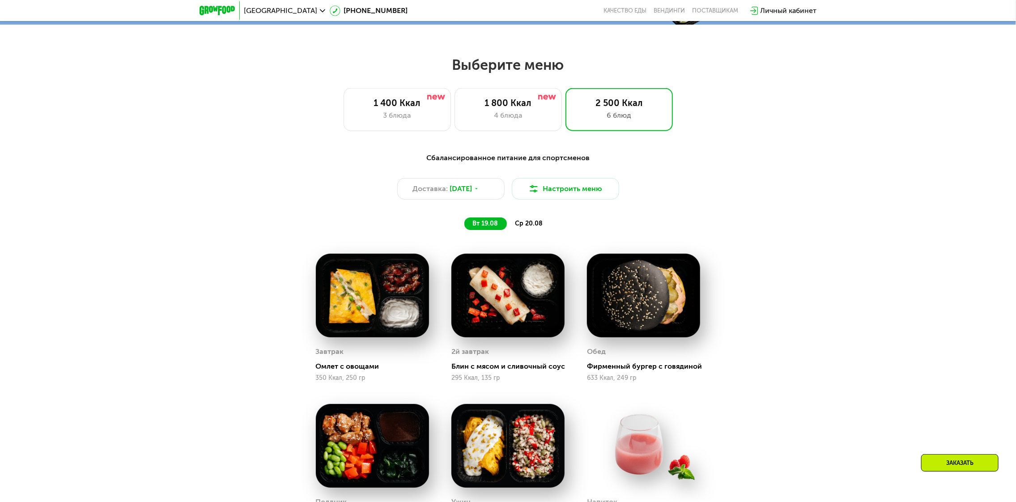
scroll to position [456, 0]
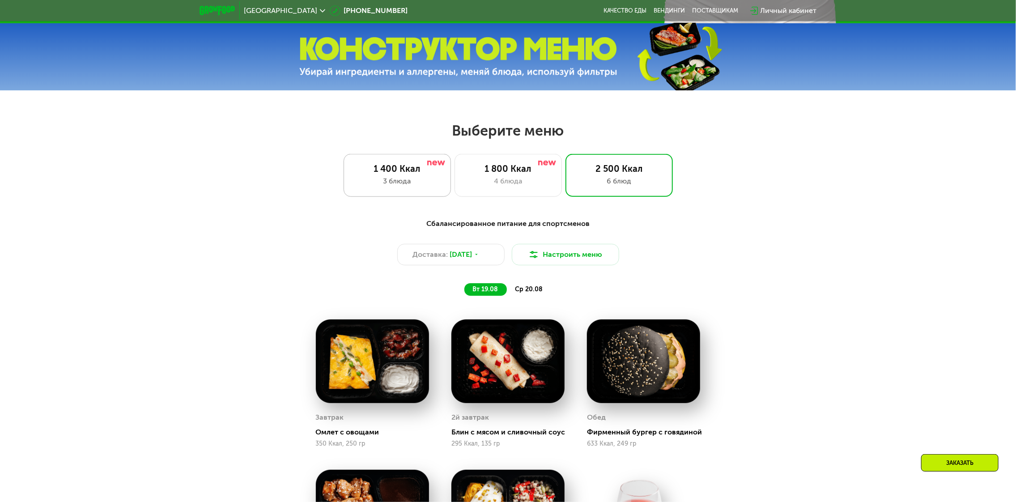
click at [454, 162] on div "1 400 Ккал 3 блюда" at bounding box center [507, 175] width 107 height 43
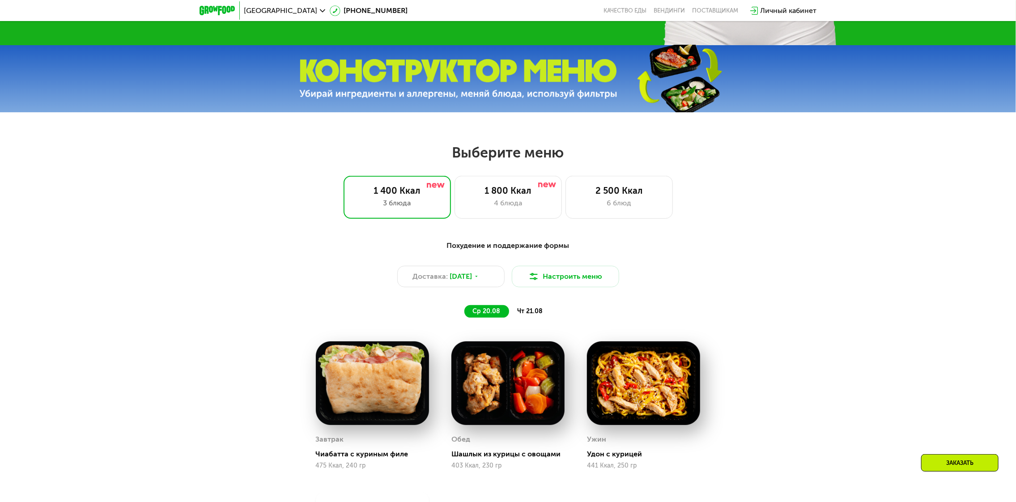
scroll to position [419, 0]
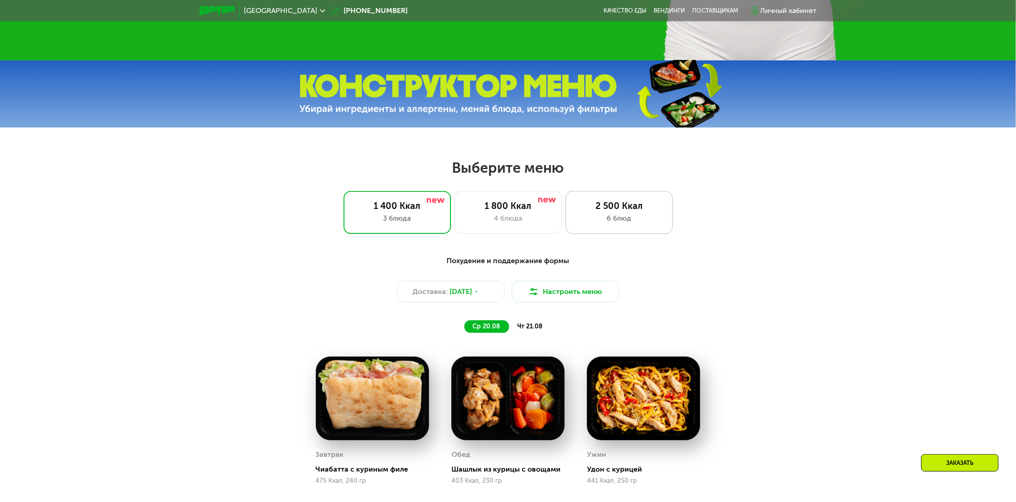
click at [593, 211] on div "2 500 Ккал" at bounding box center [619, 205] width 89 height 11
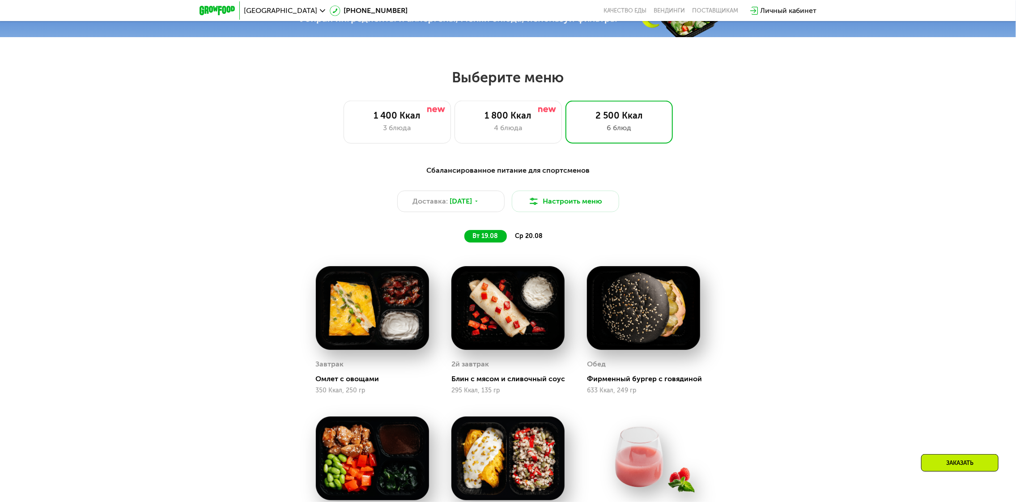
scroll to position [509, 0]
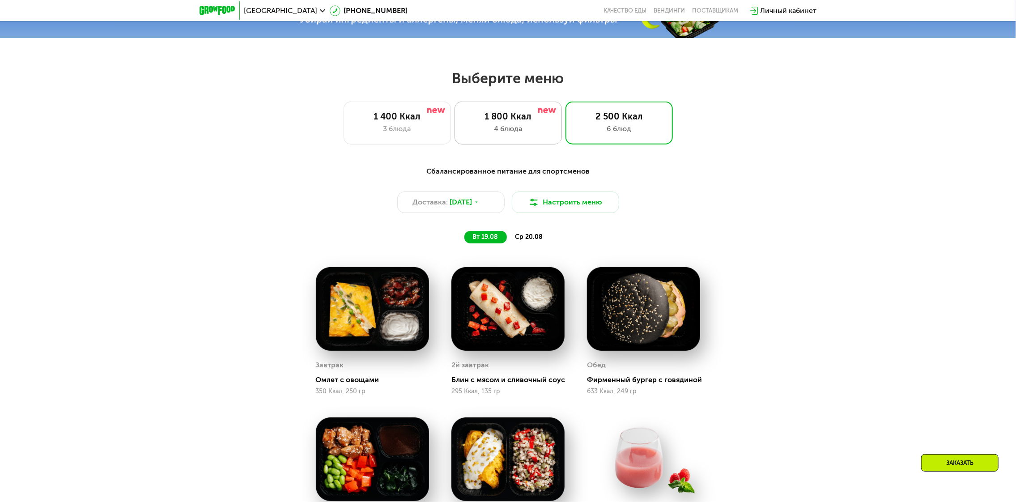
click at [565, 108] on div "1 800 Ккал 4 блюда" at bounding box center [618, 123] width 107 height 43
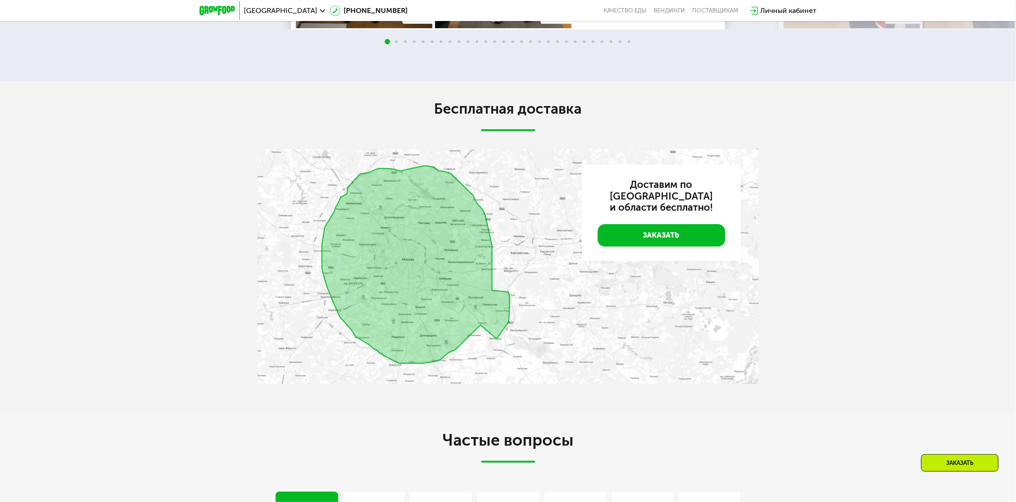
scroll to position [1761, 0]
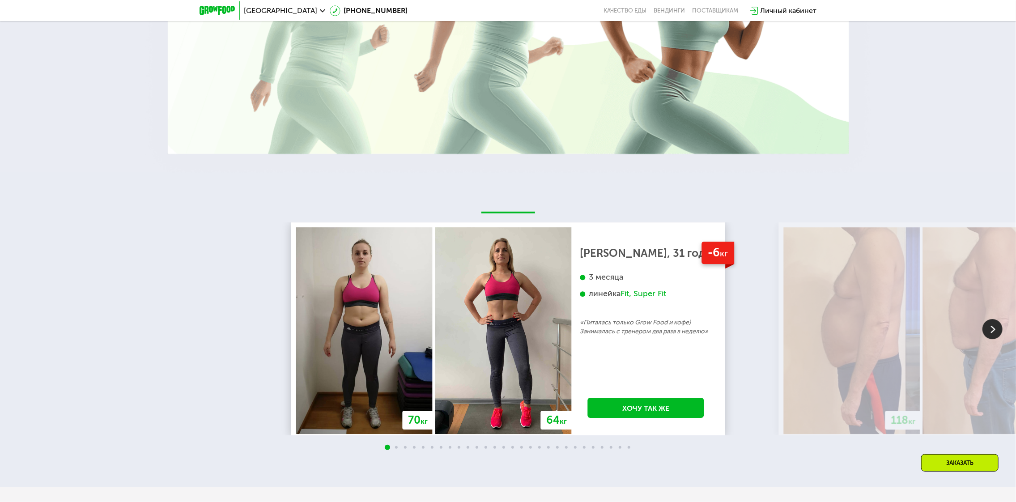
drag, startPoint x: 655, startPoint y: 244, endPoint x: 634, endPoint y: 239, distance: 21.5
